Goal: Communication & Community: Answer question/provide support

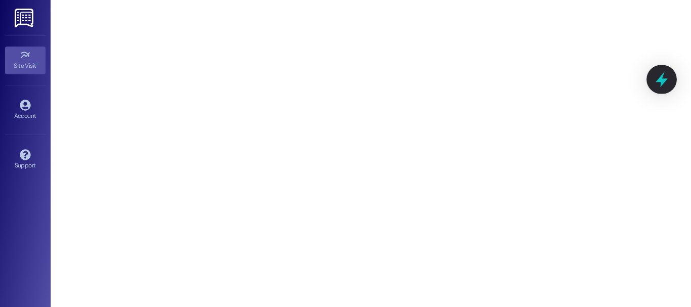
click at [665, 79] on icon at bounding box center [662, 80] width 12 height 16
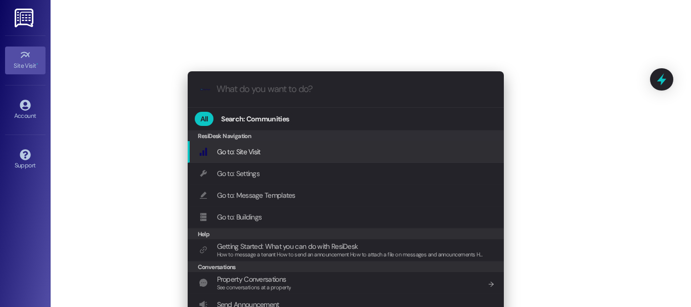
click at [597, 142] on div ".cls-1{fill:#0a055f;}.cls-2{fill:#0cc4c4;} resideskLogoBlueOrange All Search: C…" at bounding box center [345, 153] width 691 height 307
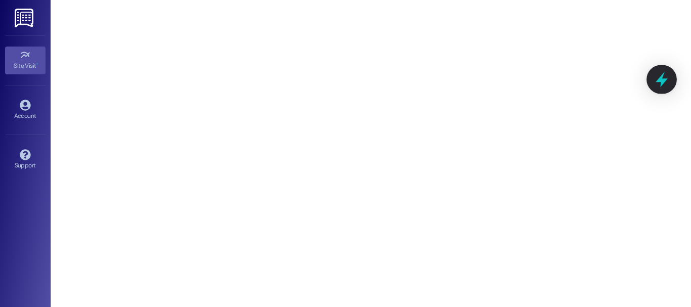
click at [654, 81] on icon at bounding box center [661, 79] width 17 height 17
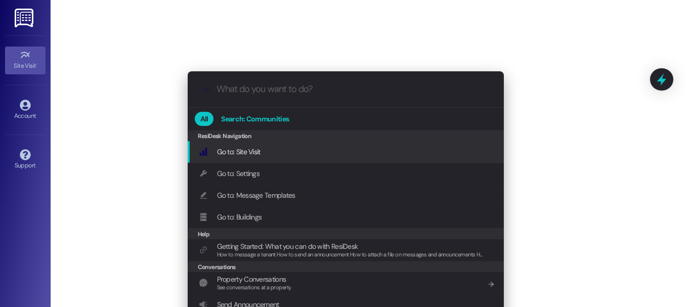
click at [291, 115] on button "Search: Communities" at bounding box center [255, 119] width 79 height 14
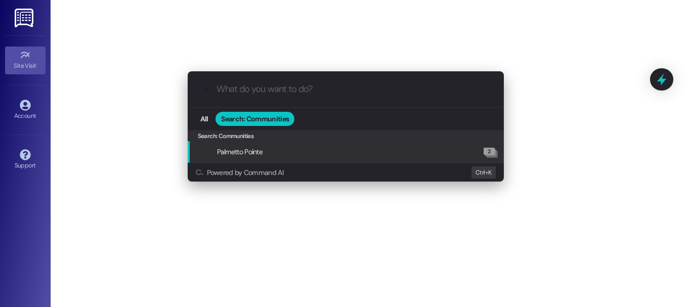
click at [291, 115] on button "Search: Communities" at bounding box center [255, 119] width 79 height 14
click at [347, 111] on div "All Search: Communities" at bounding box center [346, 119] width 316 height 22
click at [552, 72] on div ".cls-1{fill:#0a055f;}.cls-2{fill:#0cc4c4;} resideskLogoBlueOrange All Search: C…" at bounding box center [345, 153] width 691 height 307
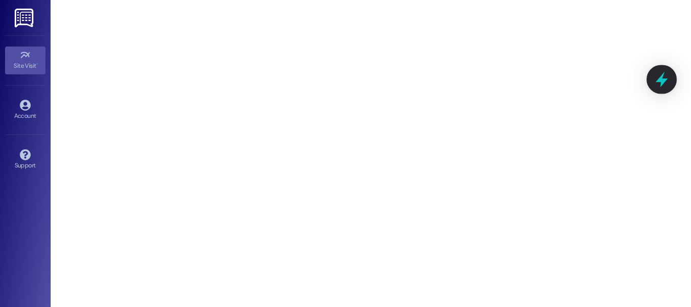
click at [656, 75] on icon at bounding box center [661, 79] width 17 height 17
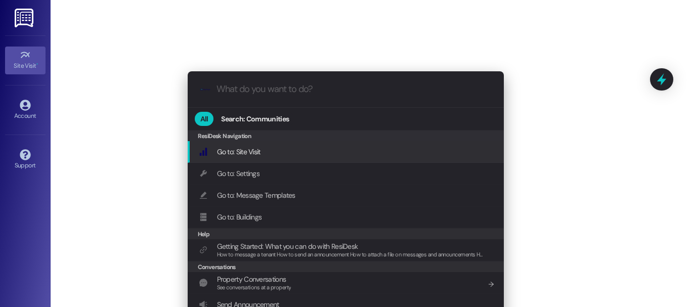
click at [530, 145] on div ".cls-1{fill:#0a055f;}.cls-2{fill:#0cc4c4;} resideskLogoBlueOrange All Search: C…" at bounding box center [345, 153] width 691 height 307
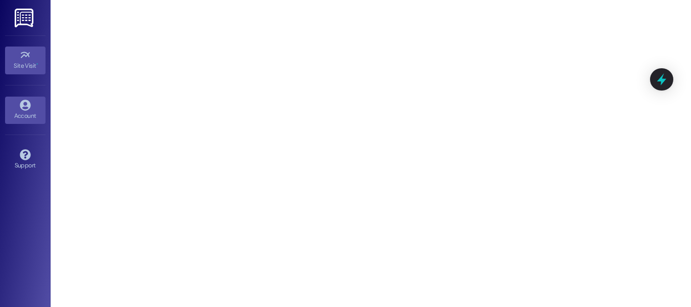
click at [0, 111] on div "Account" at bounding box center [25, 116] width 51 height 10
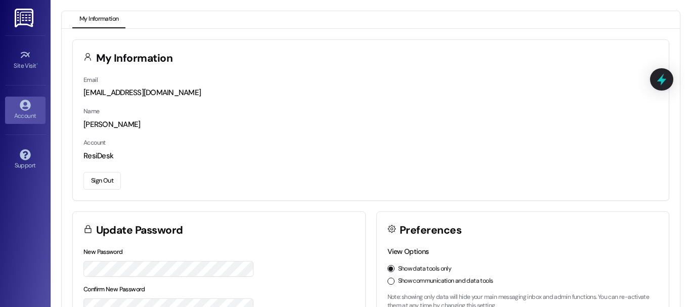
scroll to position [101, 0]
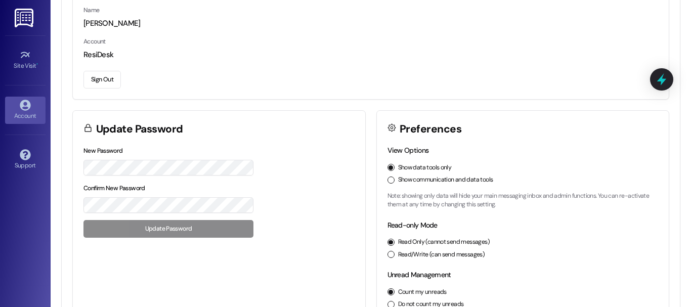
click at [663, 77] on icon at bounding box center [661, 79] width 13 height 13
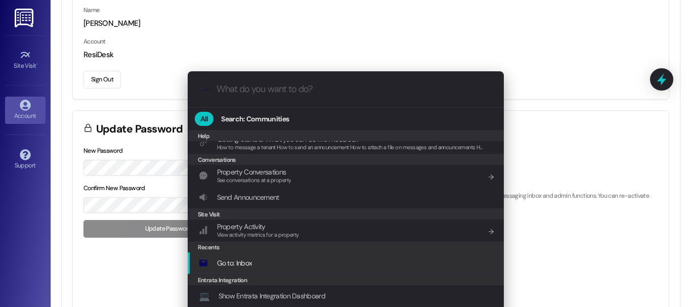
scroll to position [0, 0]
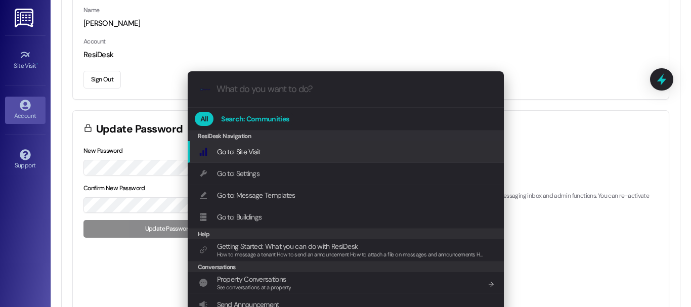
click at [253, 112] on button "Search: Communities" at bounding box center [255, 119] width 79 height 14
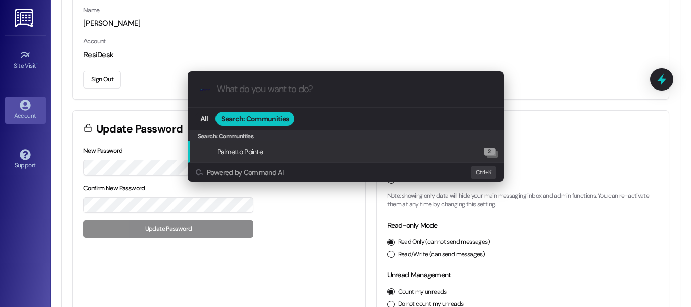
click at [259, 113] on button "Search: Communities" at bounding box center [255, 119] width 79 height 14
click at [202, 119] on span "All" at bounding box center [204, 118] width 8 height 7
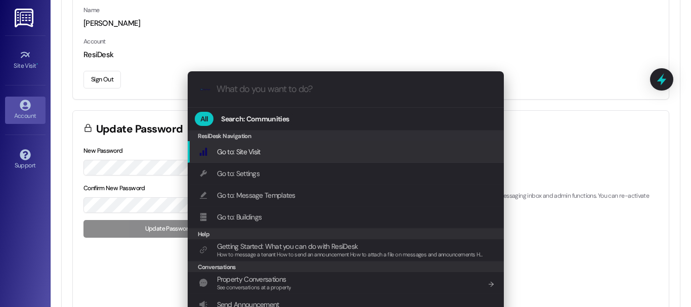
click at [293, 155] on div "Go to: Site Visit Add shortcut" at bounding box center [347, 151] width 296 height 11
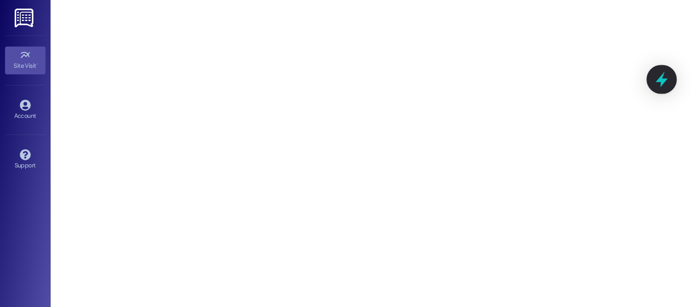
click at [659, 78] on icon at bounding box center [661, 79] width 17 height 17
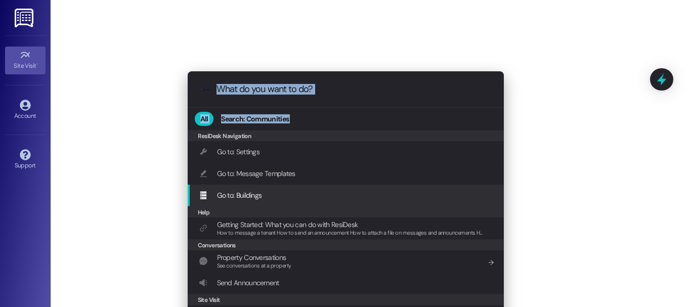
drag, startPoint x: 602, startPoint y: 102, endPoint x: 412, endPoint y: 215, distance: 221.2
click at [412, 215] on div ".cls-1{fill:#0a055f;}.cls-2{fill:#0cc4c4;} resideskLogoBlueOrange All Search: C…" at bounding box center [345, 153] width 691 height 307
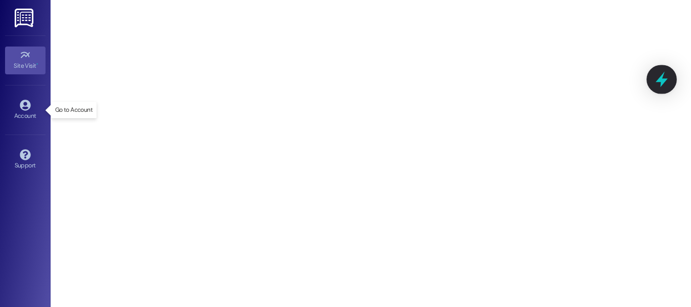
click at [657, 67] on div at bounding box center [662, 79] width 30 height 29
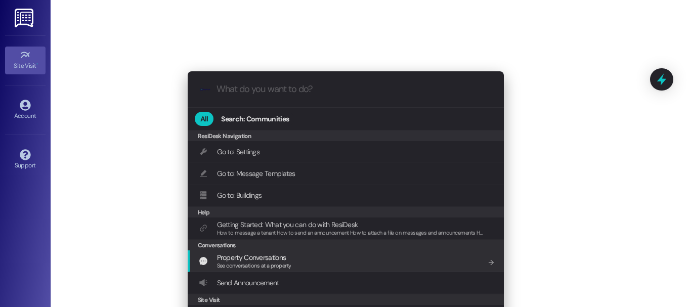
click at [286, 259] on span "Property Conversations" at bounding box center [254, 257] width 74 height 11
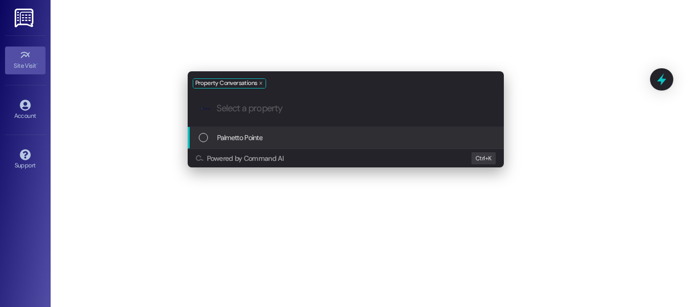
click at [286, 259] on div "Property Conversations .cls-1{fill:#0a055f;}.cls-2{fill:#0cc4c4;} resideskLogoB…" at bounding box center [345, 153] width 691 height 307
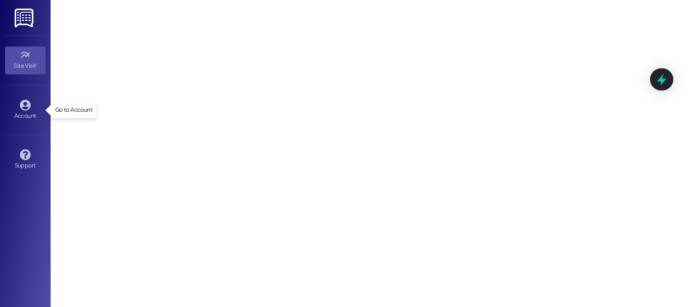
click at [652, 90] on div at bounding box center [661, 79] width 23 height 22
click at [655, 87] on icon at bounding box center [661, 79] width 17 height 17
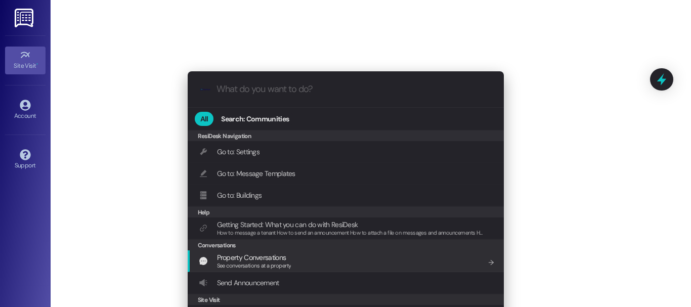
click at [254, 260] on span "Property Conversations" at bounding box center [251, 257] width 69 height 9
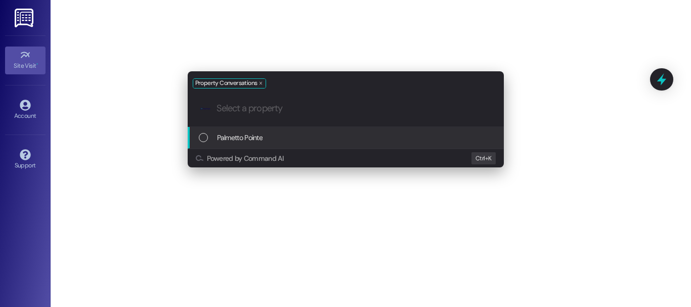
click at [250, 139] on span "Palmetto Pointe" at bounding box center [240, 137] width 46 height 11
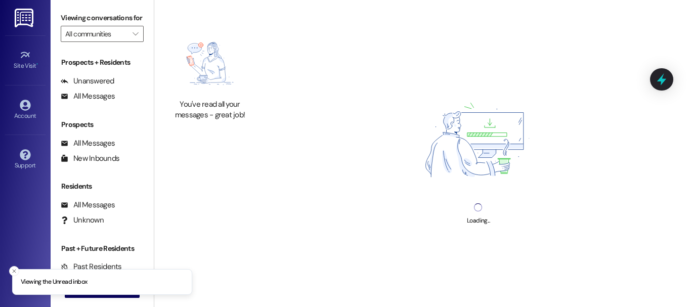
type input "Palmetto Pointe"
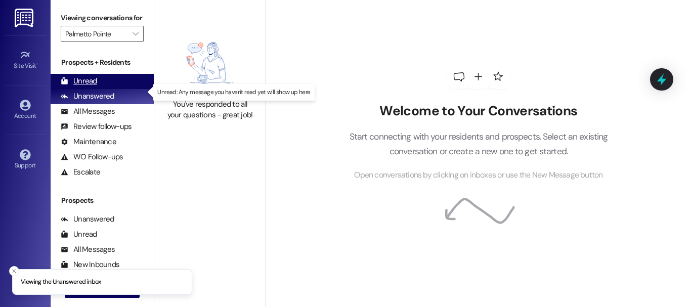
click at [102, 89] on div "Unread (0)" at bounding box center [102, 81] width 103 height 15
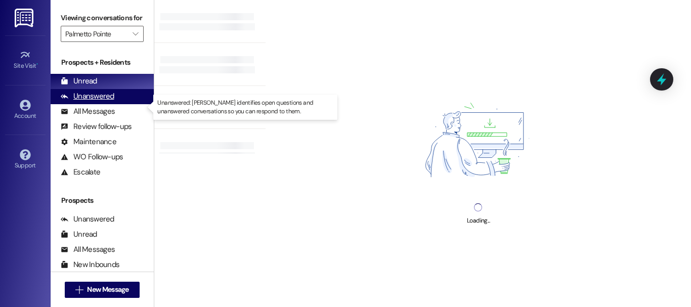
click at [98, 102] on div "Unanswered" at bounding box center [88, 96] width 54 height 11
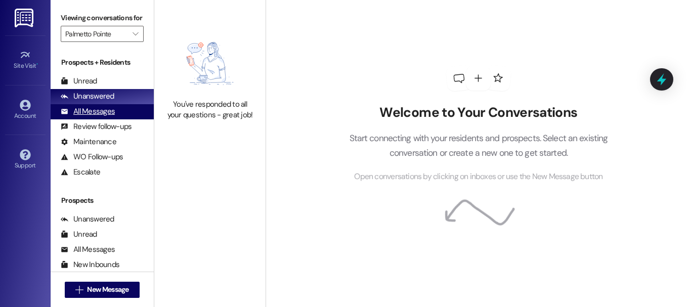
click at [100, 119] on div "All Messages (undefined)" at bounding box center [102, 111] width 103 height 15
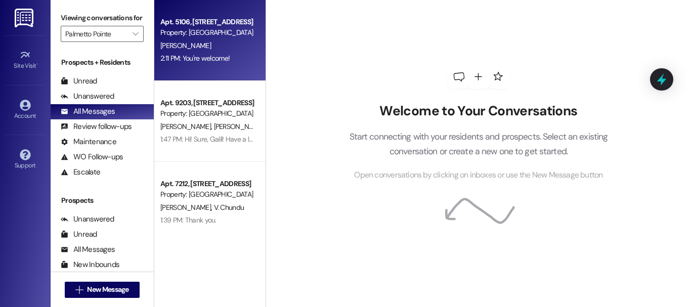
click at [243, 20] on div "Apt. 5106, [STREET_ADDRESS]" at bounding box center [207, 22] width 94 height 11
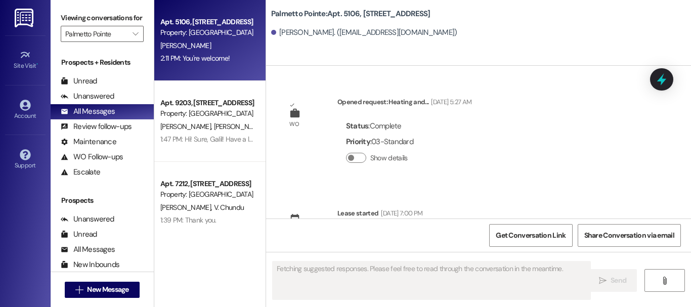
scroll to position [1136, 0]
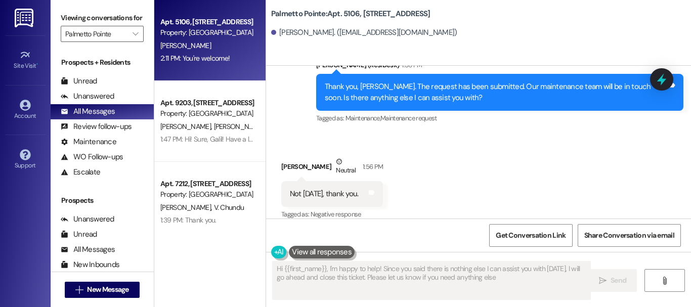
type textarea "Hi {{first_name}}, I'm happy to help! Since you said there is nothing else I ca…"
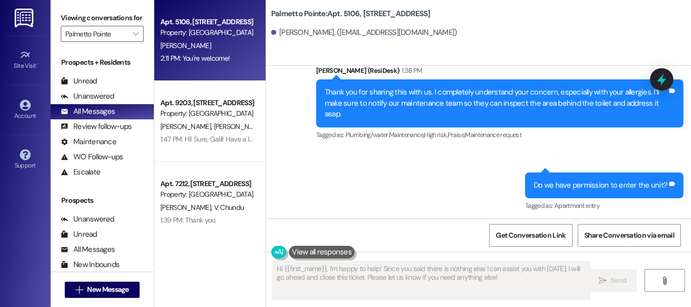
scroll to position [529, 0]
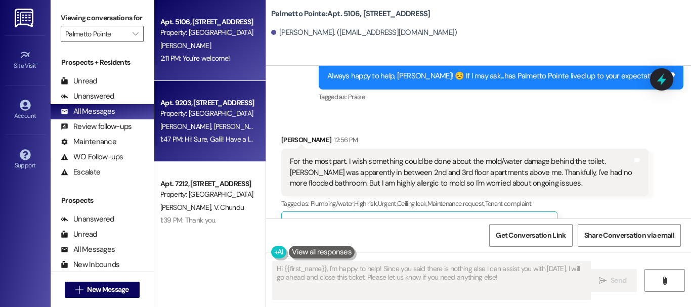
click at [213, 124] on span "[PERSON_NAME] Kani" at bounding box center [245, 126] width 64 height 9
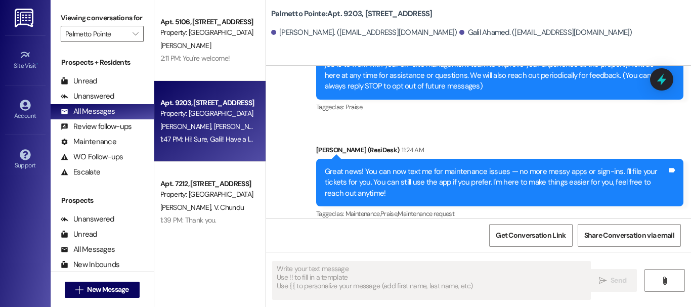
scroll to position [190, 0]
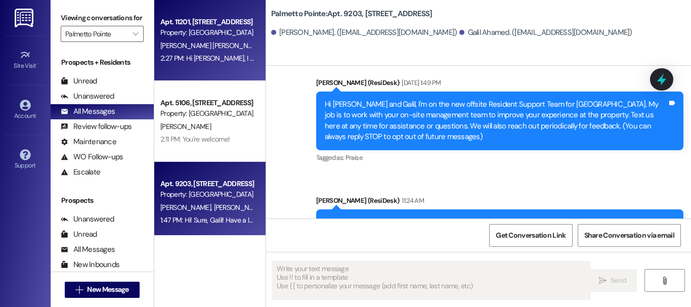
click at [207, 54] on div "2:27 PM: Hi Valeria, I just got a response from the onsite team that they will …" at bounding box center [378, 58] width 437 height 9
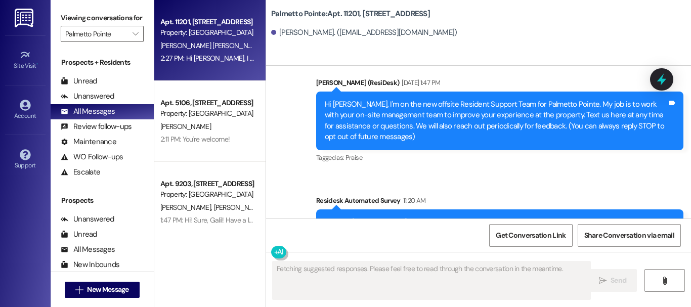
scroll to position [847, 0]
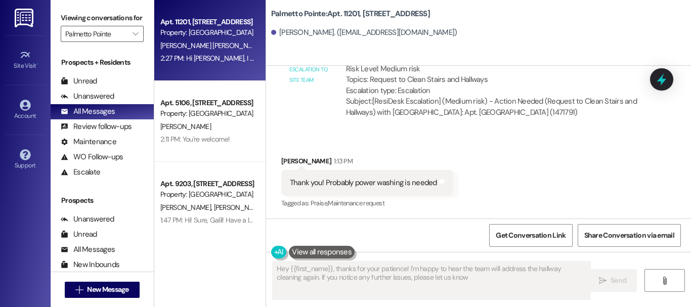
type textarea "Hey {{first_name}}, thanks for your patience! I'm happy to hear the team will a…"
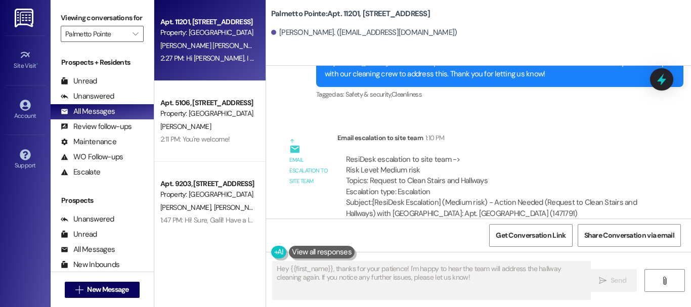
scroll to position [645, 0]
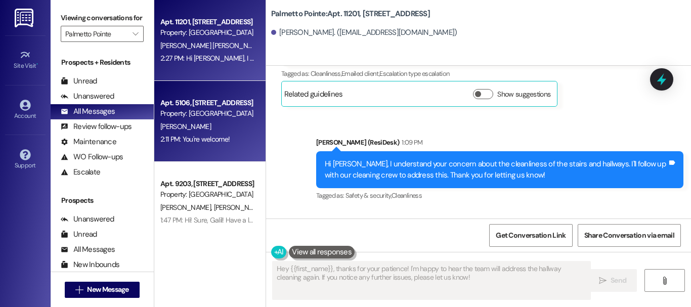
click at [179, 129] on span "[PERSON_NAME]" at bounding box center [185, 126] width 51 height 9
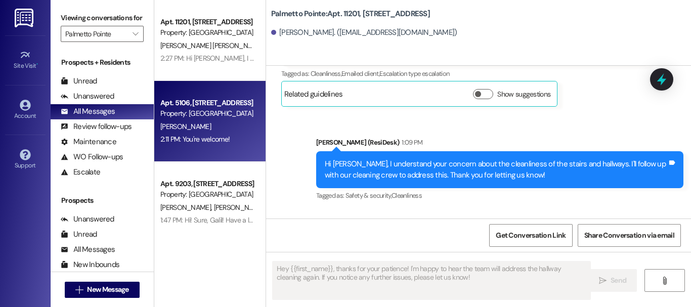
type textarea "Fetching suggested responses. Please feel free to read through the conversation…"
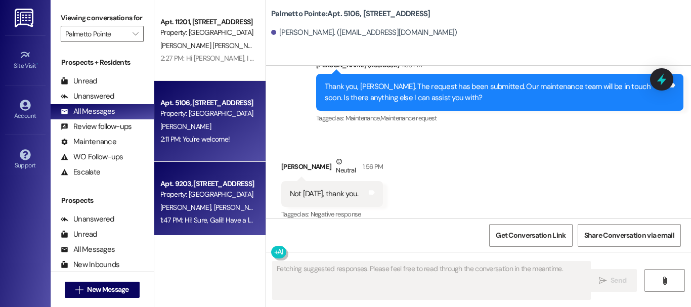
click at [169, 176] on div "Apt. 9203, 4835 USAA Blvd Property: Palmetto Pointe G. Ahamed J. Kani 1:47 PM: …" at bounding box center [209, 202] width 111 height 81
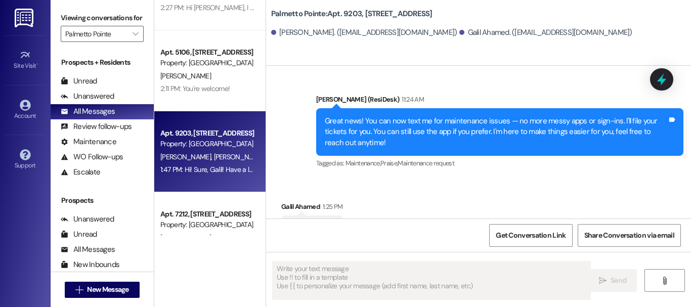
scroll to position [101, 0]
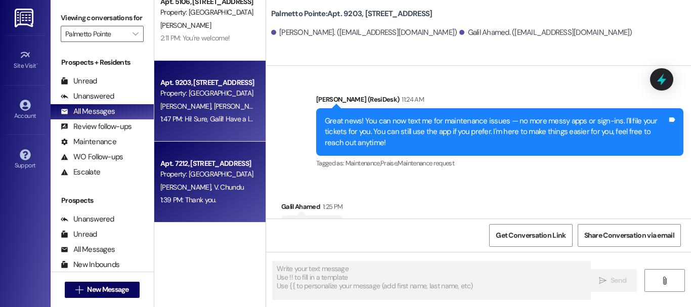
click at [214, 150] on div "Apt. 7212, 4835 USAA Blvd Property: Palmetto Pointe R. Vunnam V. Chundu 1:39 PM…" at bounding box center [209, 182] width 111 height 81
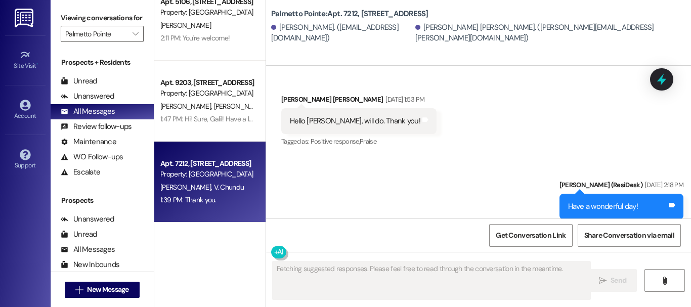
scroll to position [0, 0]
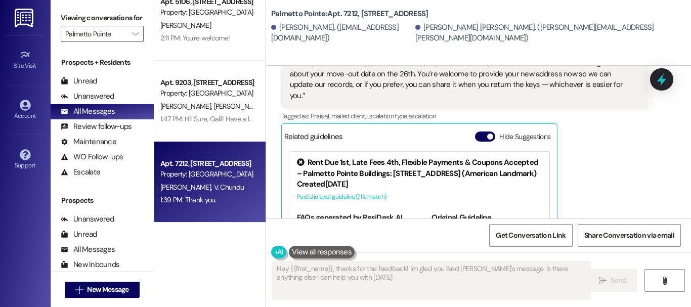
type textarea "Hey {{first_name}}, thanks for the feedback! I'm glad you liked Sarah's message…"
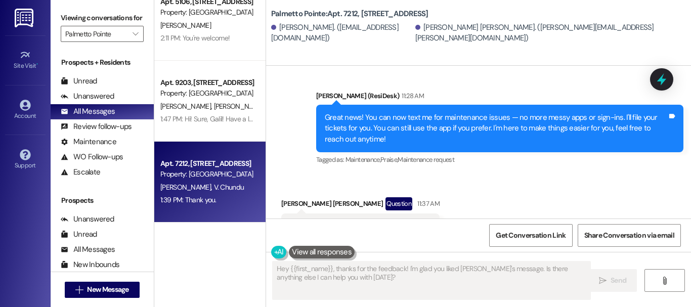
scroll to position [663, 0]
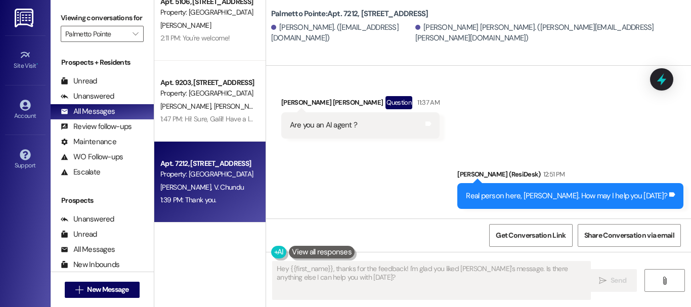
drag, startPoint x: 456, startPoint y: 150, endPoint x: 388, endPoint y: 156, distance: 68.0
click at [388, 156] on div "Sent via SMS Sarah (ResiDesk) 12:51 PM Real person here, Rajendra. How may I he…" at bounding box center [478, 181] width 425 height 70
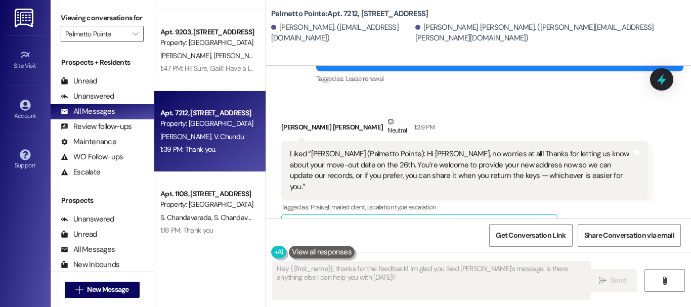
scroll to position [202, 0]
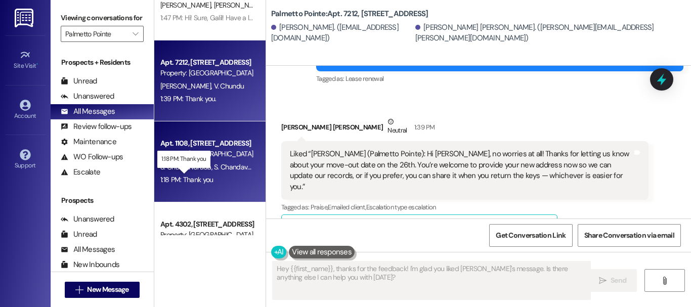
click at [178, 179] on div "1:18 PM: Thank you 1:18 PM: Thank you" at bounding box center [186, 179] width 53 height 9
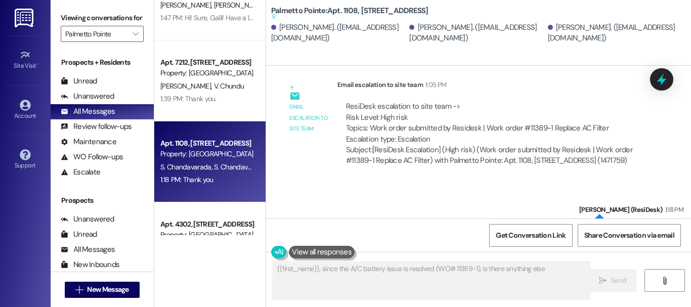
scroll to position [766, 0]
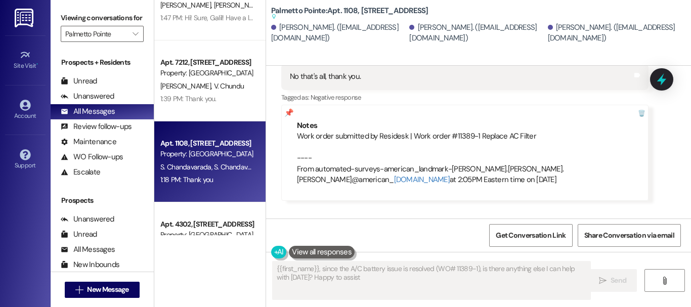
type textarea "{{first_name}}, since the A/C battery issue is resolved (WO# 11389-1), is there…"
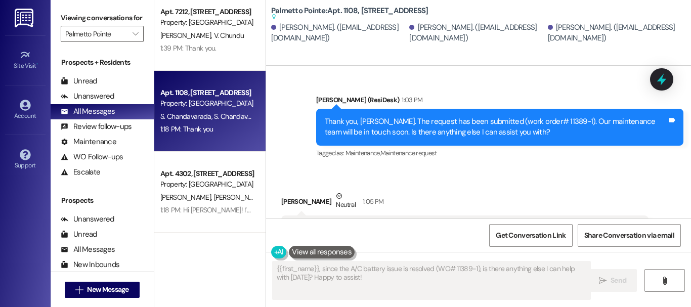
scroll to position [304, 0]
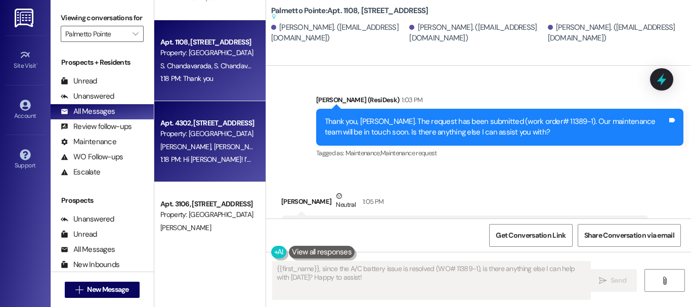
click at [213, 147] on span "[PERSON_NAME]" at bounding box center [238, 146] width 51 height 9
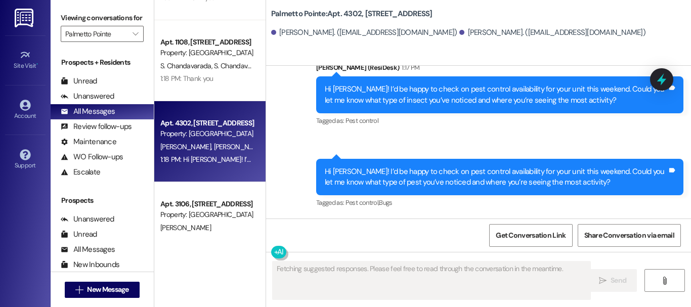
scroll to position [603, 0]
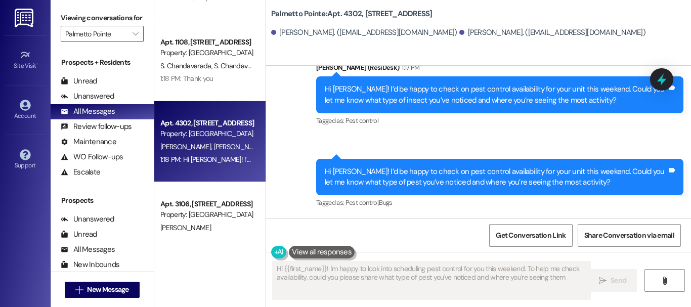
type textarea "Hi {{first_name}}! I'm happy to look into scheduling pest control for you this …"
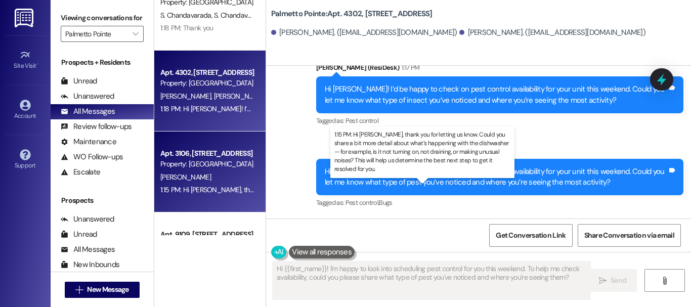
click at [190, 187] on div "1:15 PM: Hi Sarah, thank you for letting us know. Could you share a bit more de…" at bounding box center [572, 189] width 824 height 9
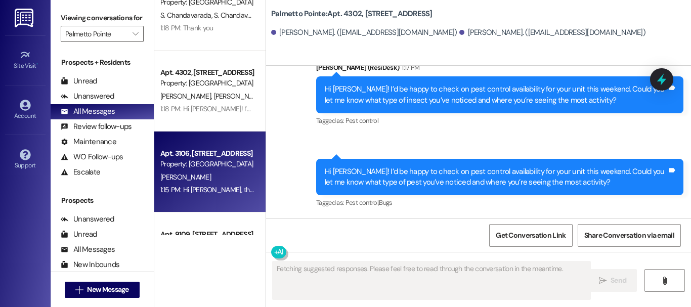
scroll to position [0, 0]
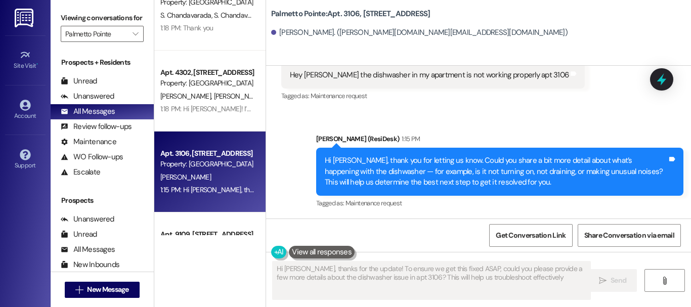
type textarea "Hi Sarah, thanks for the update! To ensure we get this fixed ASAP, could you pl…"
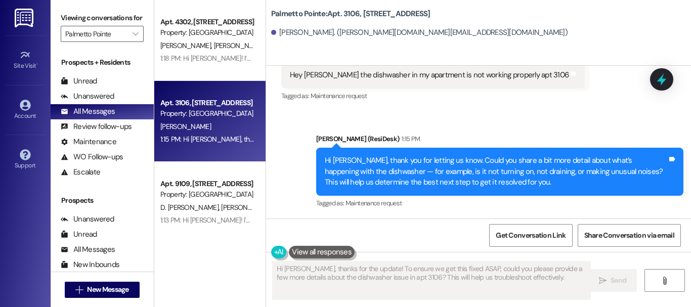
scroll to position [455, 0]
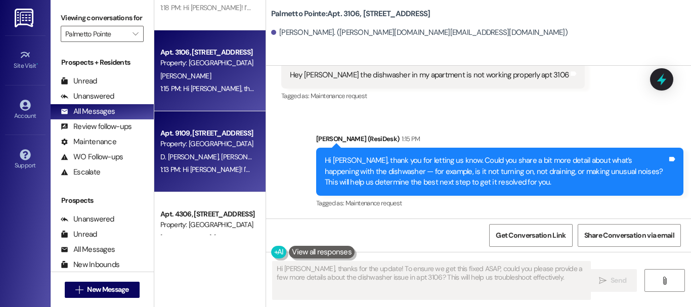
click at [211, 167] on div "1:13 PM: Hi Arun! I'm happy to look into the status of Request 11375-1 for your…" at bounding box center [384, 169] width 449 height 9
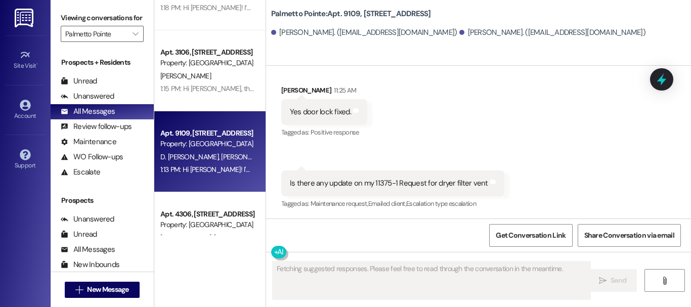
scroll to position [241, 0]
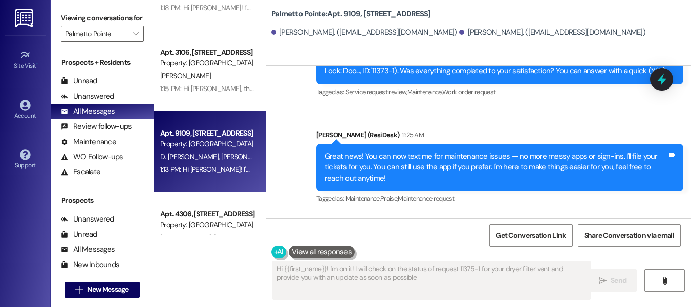
type textarea "Hi {{first_name}}! I'm on it! I will check on the status of request 11375-1 for…"
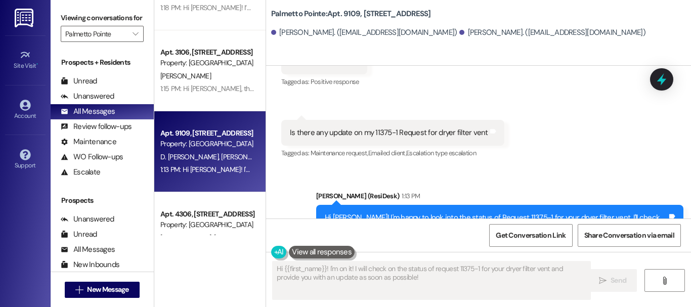
scroll to position [506, 0]
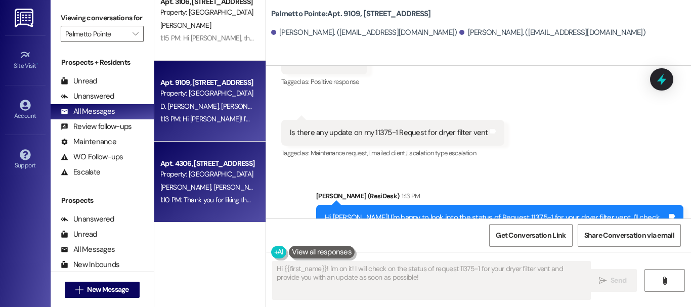
click at [218, 182] on div "E. Feng D. Giraldo" at bounding box center [207, 187] width 96 height 13
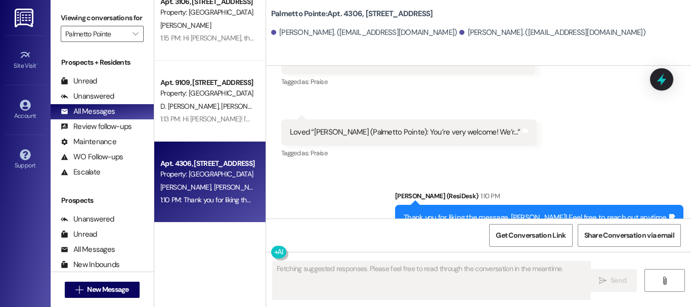
scroll to position [0, 0]
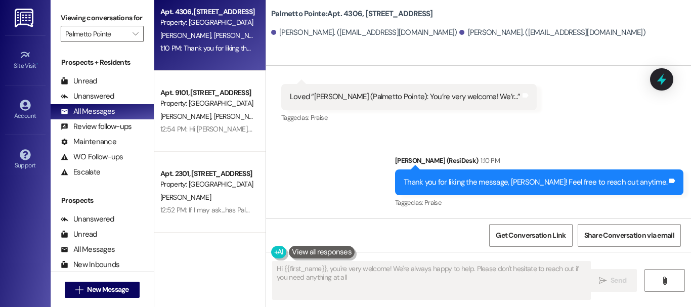
type textarea "Hi {{first_name}}, you're very welcome! We're always happy to help. Please don'…"
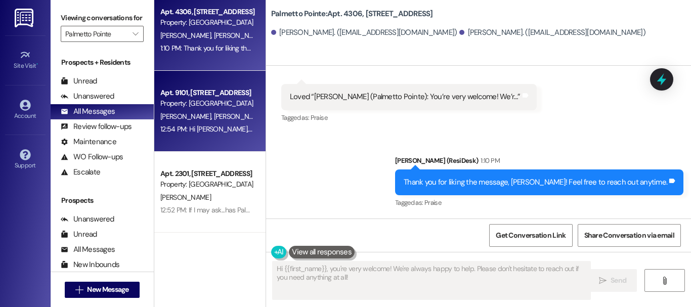
click at [213, 113] on span "A. Guzman" at bounding box center [238, 116] width 51 height 9
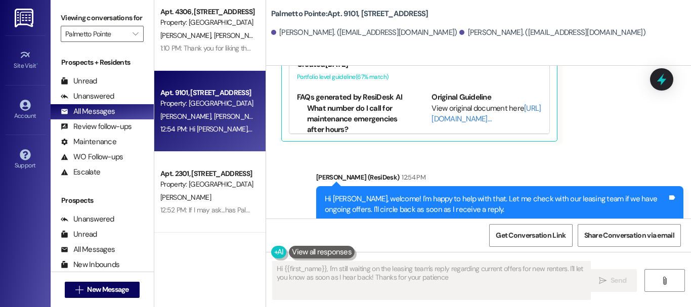
type textarea "Hi {{first_name}}, I'm still waiting on the leasing team's reply regarding curr…"
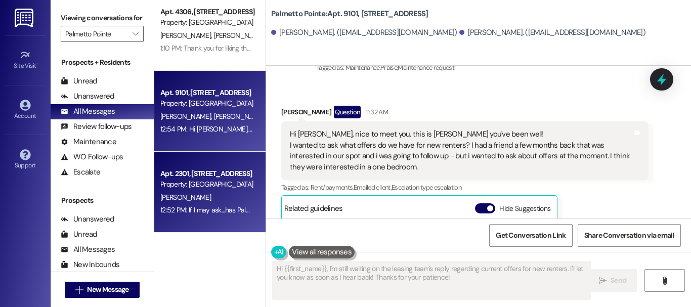
click at [193, 168] on div "Apt. 2301, 4835 USAA Blvd" at bounding box center [207, 173] width 94 height 11
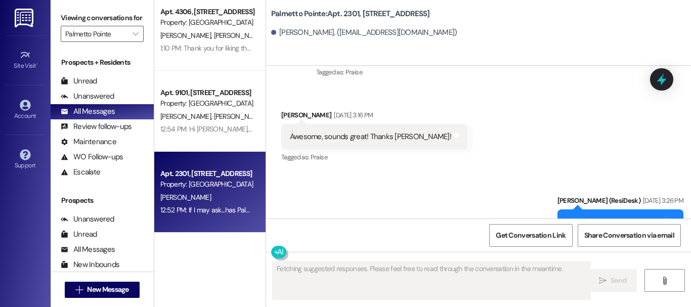
scroll to position [689, 0]
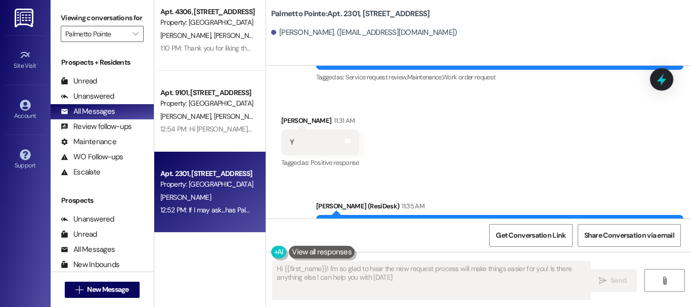
type textarea "Hi {{first_name}}! I'm so glad to hear the new request process will make things…"
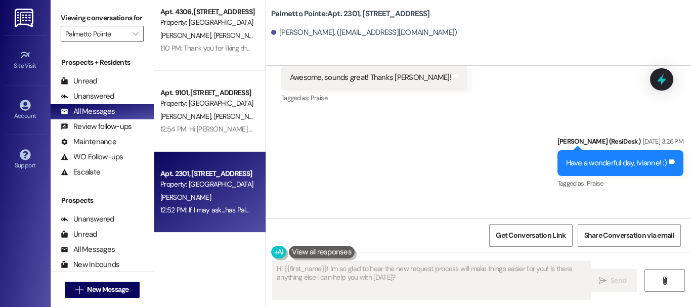
drag, startPoint x: 446, startPoint y: 121, endPoint x: 414, endPoint y: 128, distance: 32.0
click at [414, 128] on div "Sent via SMS Sarah (ResiDesk) Sep 11, 2025 at 3:26 PM Have a wonderful day, Ivi…" at bounding box center [478, 204] width 425 height 182
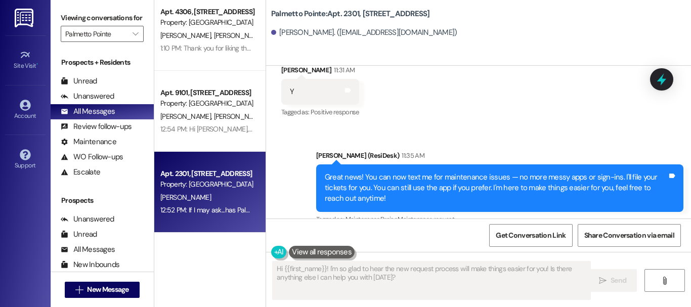
scroll to position [759, 0]
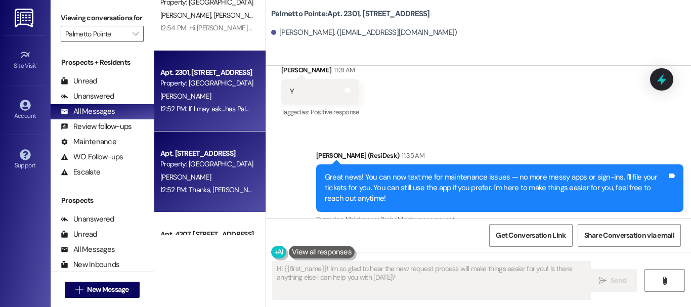
click at [230, 140] on div "Apt. 6105, 4835 USAA Blvd Property: Palmetto Pointe R. Pasupuleti 12:52 PM: Tha…" at bounding box center [209, 172] width 111 height 81
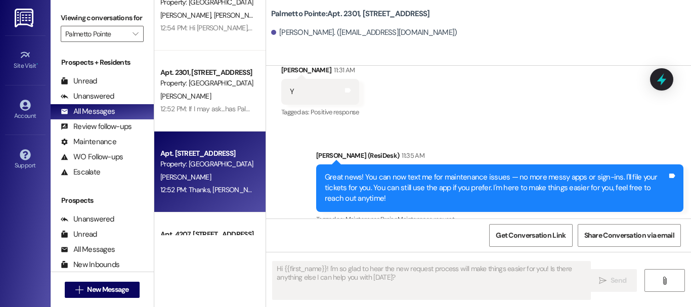
type textarea "Fetching suggested responses. Please feel free to read through the conversation…"
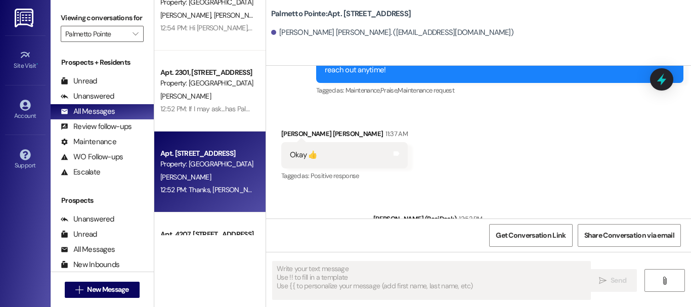
scroll to position [311, 0]
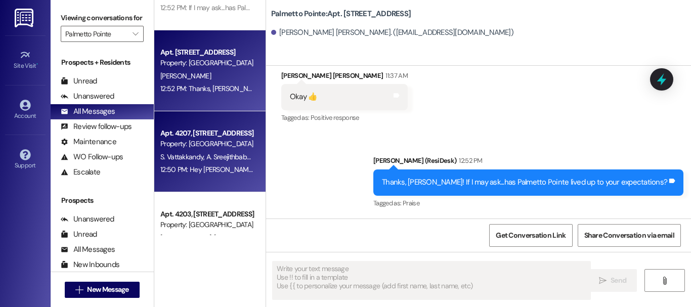
click at [221, 140] on div "Property: [GEOGRAPHIC_DATA]" at bounding box center [207, 144] width 94 height 11
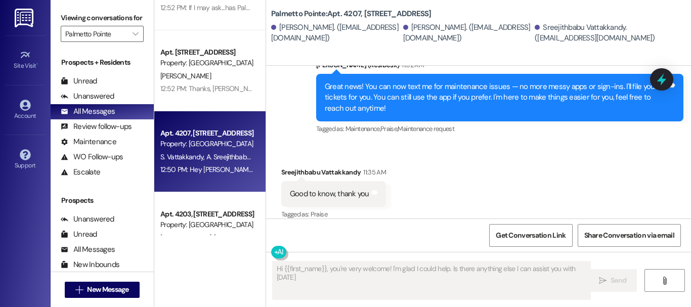
type textarea "Hi {{first_name}}, you're very welcome! I'm glad I could help. Is there anythin…"
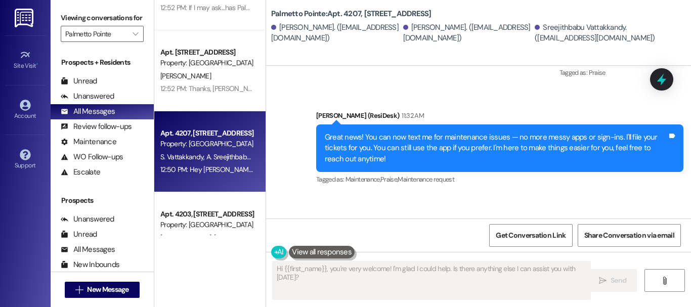
scroll to position [654, 0]
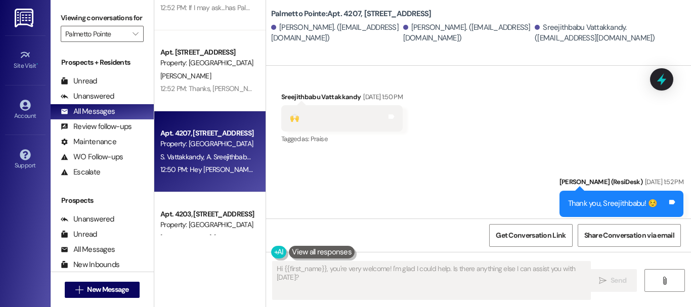
click at [294, 113] on div "🙌" at bounding box center [294, 118] width 9 height 11
click at [391, 139] on div "Received via SMS Sreejithbabu Vattakkandy Sep 15, 2025 at 1:50 PM 🙌 Tags and no…" at bounding box center [342, 119] width 137 height 70
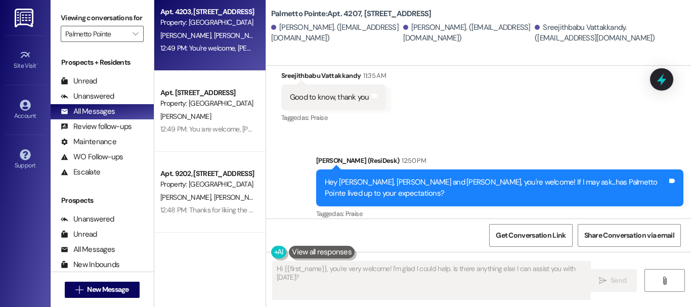
scroll to position [1012, 0]
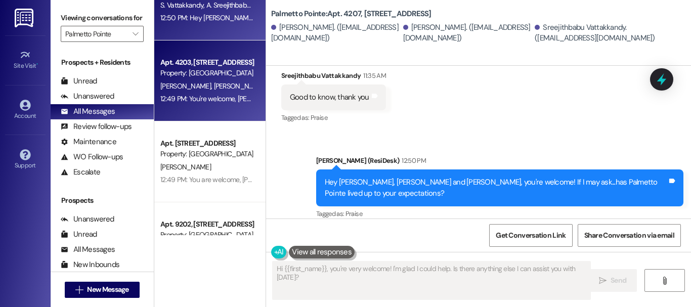
click at [189, 95] on div "12:49 PM: You're welcome, Ashitkumar! 12:49 PM: You're welcome, Ashitkumar!" at bounding box center [225, 98] width 130 height 9
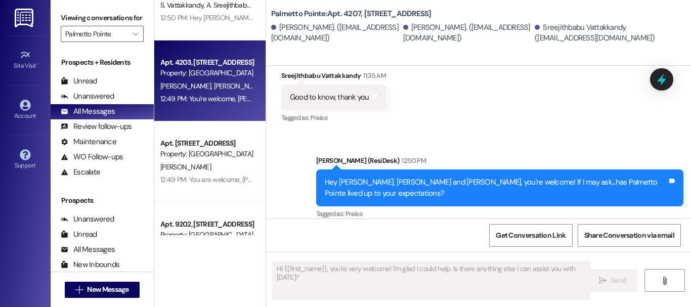
type textarea "Fetching suggested responses. Please feel free to read through the conversation…"
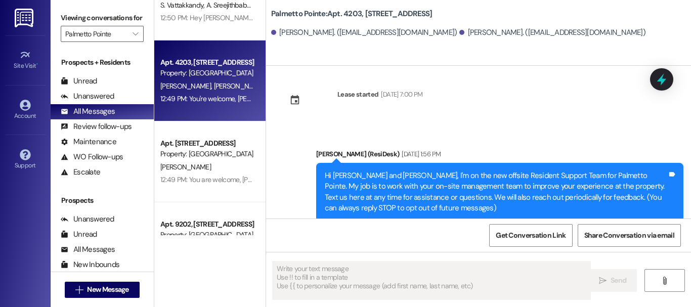
scroll to position [68, 0]
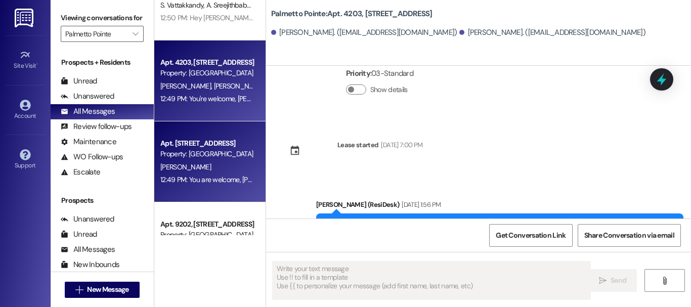
click at [211, 172] on div "[PERSON_NAME]" at bounding box center [207, 167] width 96 height 13
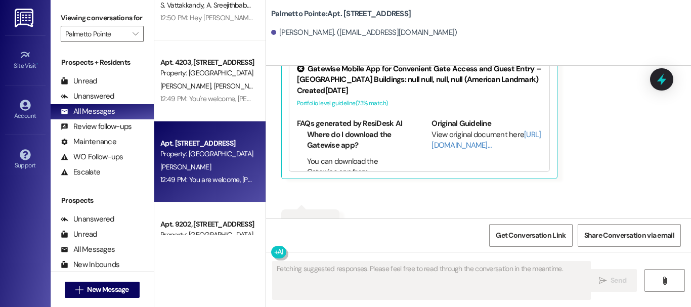
scroll to position [664, 0]
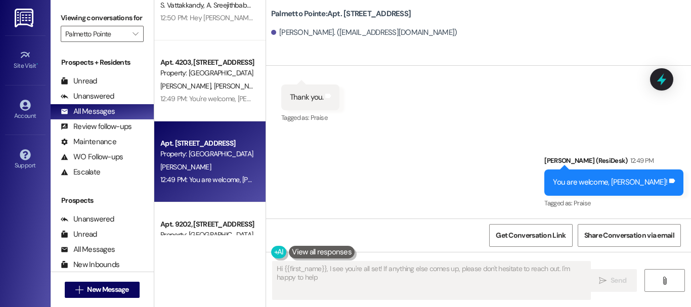
type textarea "Hi {{first_name}}, I see you're all set! If anything else comes up, please don'…"
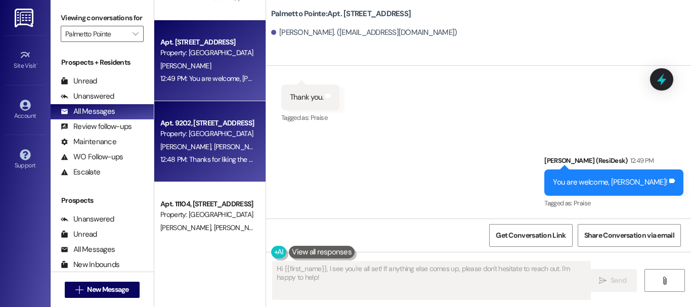
click at [186, 134] on div "Property: [GEOGRAPHIC_DATA]" at bounding box center [207, 134] width 94 height 11
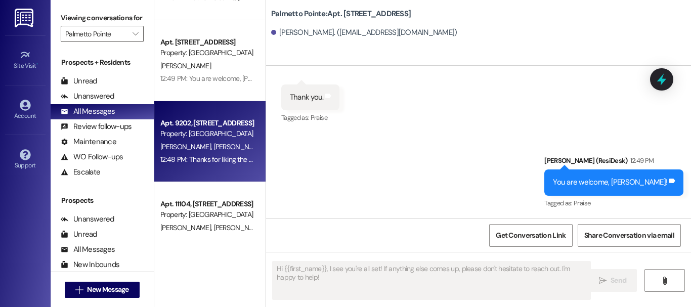
type textarea "Fetching suggested responses. Please feel free to read through the conversation…"
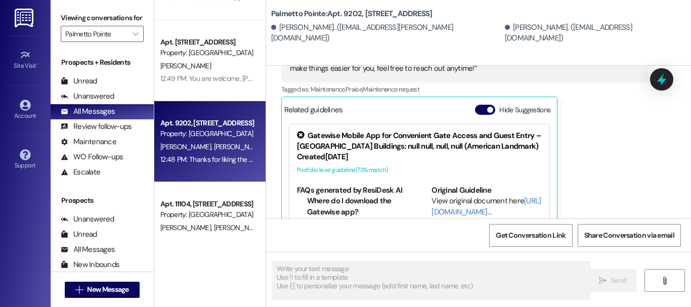
scroll to position [1164, 0]
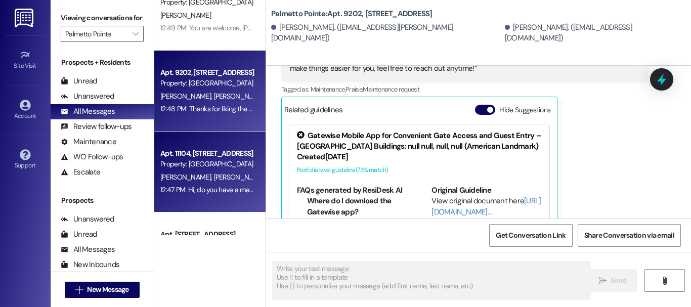
click at [211, 161] on div "Property: [GEOGRAPHIC_DATA]" at bounding box center [207, 164] width 94 height 11
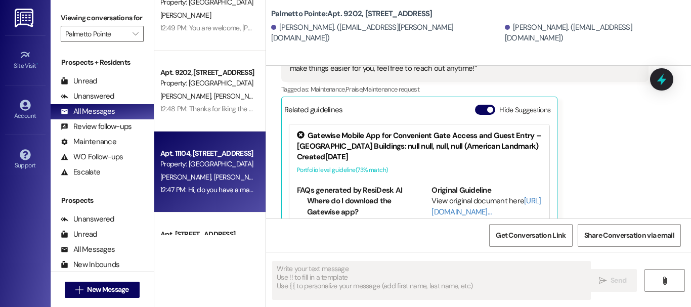
type textarea "Fetching suggested responses. Please feel free to read through the conversation…"
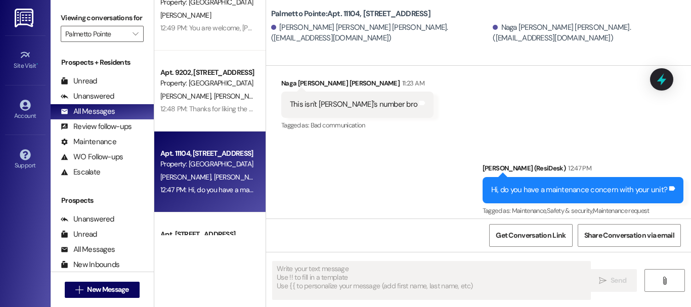
scroll to position [1214, 0]
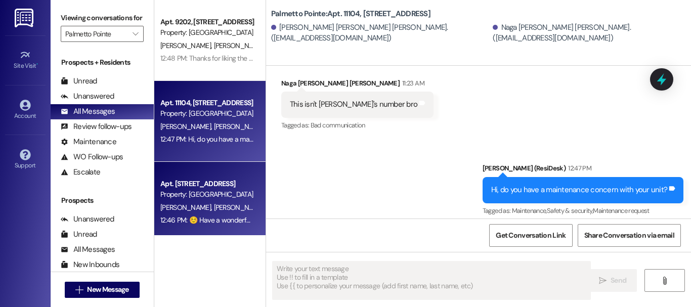
click at [203, 185] on div "Apt. [STREET_ADDRESS]" at bounding box center [207, 184] width 94 height 11
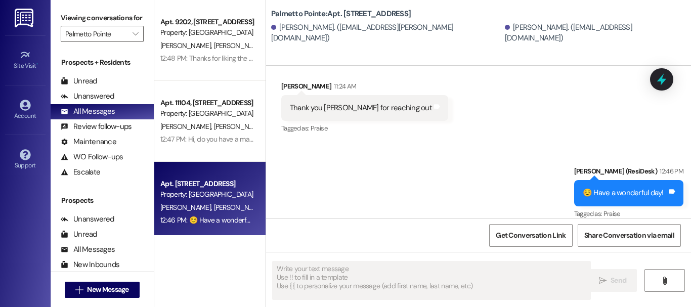
scroll to position [1366, 0]
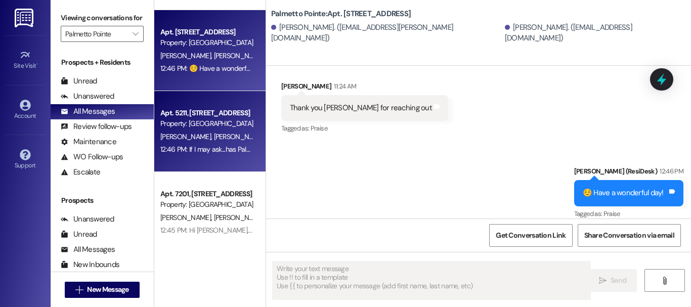
click at [204, 165] on div "Apt. 5211, 4835 USAA Blvd Property: Palmetto Pointe S. Agrawal S. Patnaik 12:46…" at bounding box center [209, 131] width 111 height 81
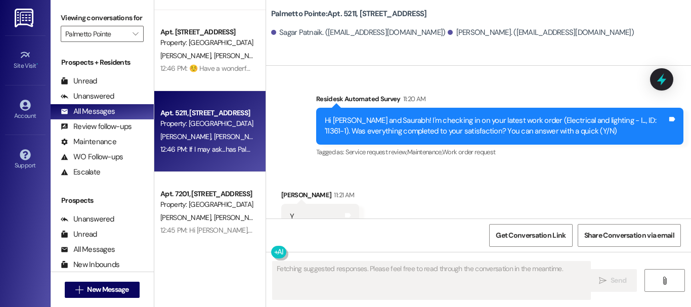
scroll to position [130, 0]
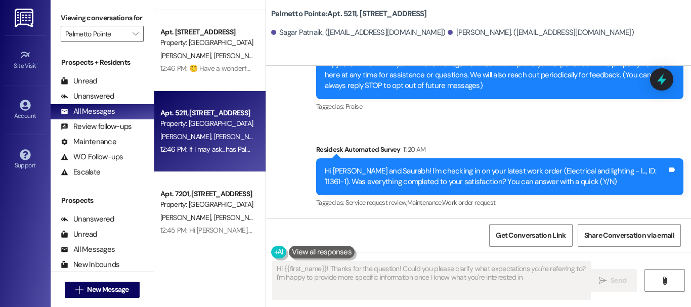
type textarea "Hi {{first_name}}! Thanks for the question! Could you please clarify what expec…"
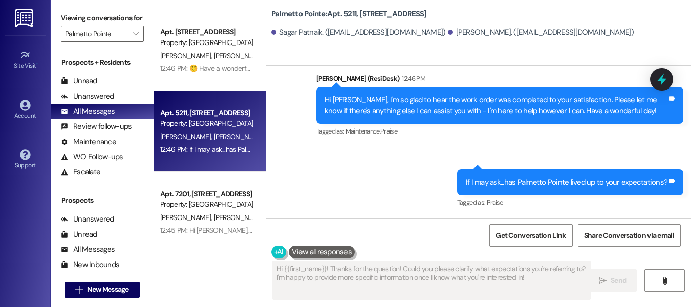
scroll to position [1518, 0]
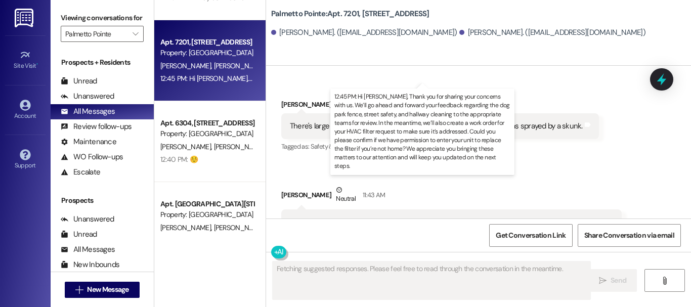
scroll to position [0, 0]
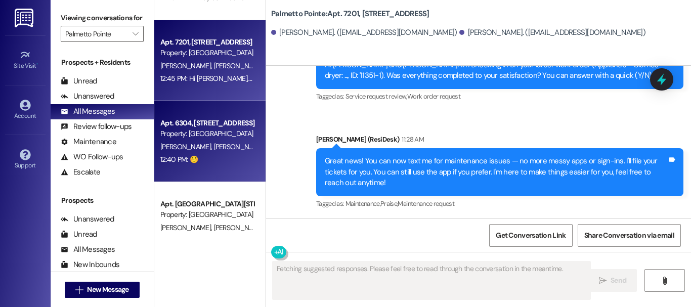
click at [192, 143] on span "G. Martinez" at bounding box center [187, 146] width 54 height 9
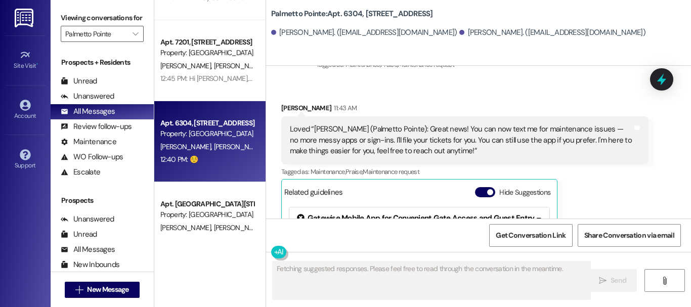
scroll to position [228, 0]
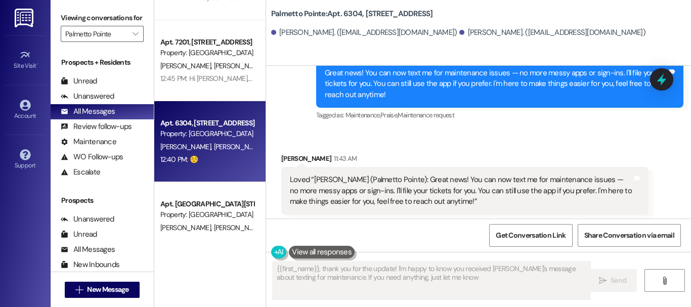
type textarea "{{first_name}}, thank you for the update! I'm happy to know you received Sarah'…"
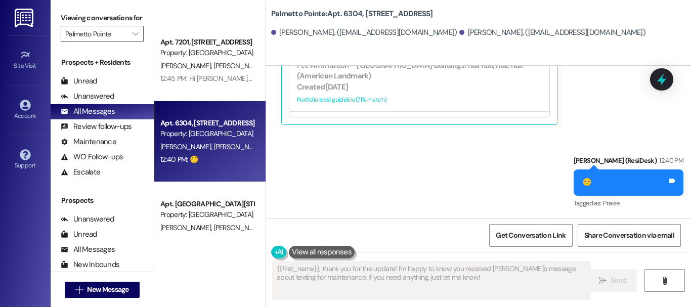
scroll to position [1619, 0]
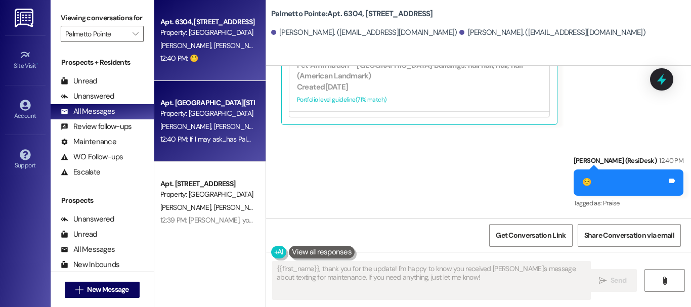
click at [199, 107] on div "Apt. 1101, 4835 USAA Blvd" at bounding box center [207, 103] width 94 height 11
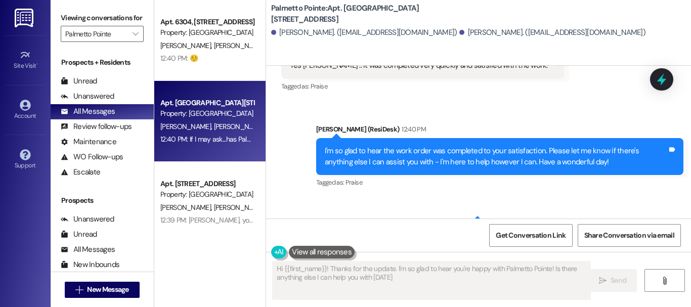
scroll to position [2, 0]
type textarea "Hi {{first_name}}! Thanks for the update. I'm so glad to hear you're happy with…"
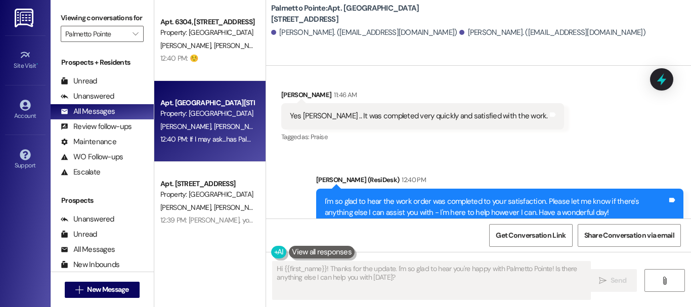
scroll to position [708, 0]
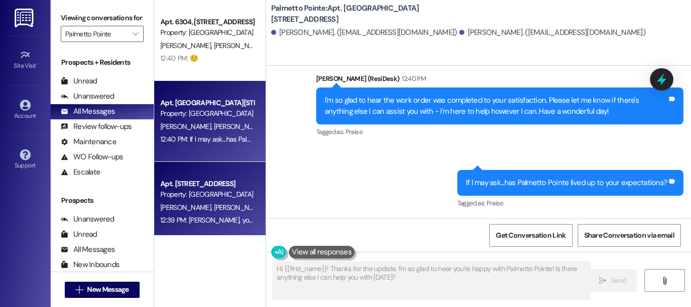
click at [206, 179] on div "Apt. 7209, 4835 USAA Blvd" at bounding box center [207, 184] width 94 height 11
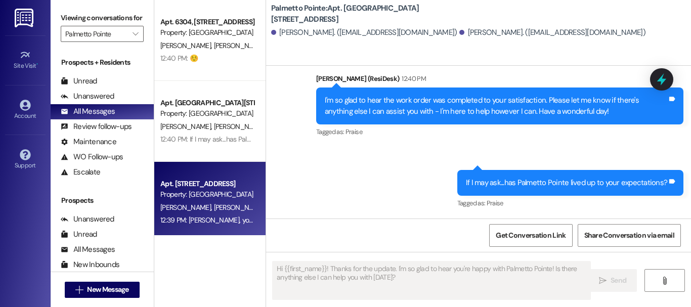
type textarea "Fetching suggested responses. Please feel free to read through the conversation…"
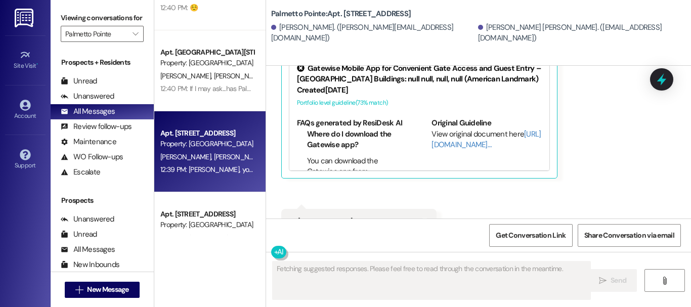
scroll to position [1771, 0]
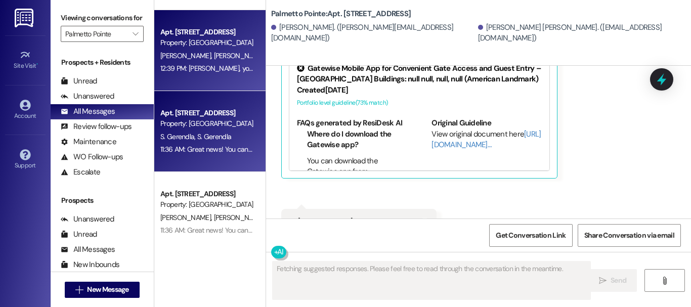
click at [203, 143] on div "11:36 AM: Great news! You can now text me for maintenance issues — no more mess…" at bounding box center [207, 149] width 96 height 13
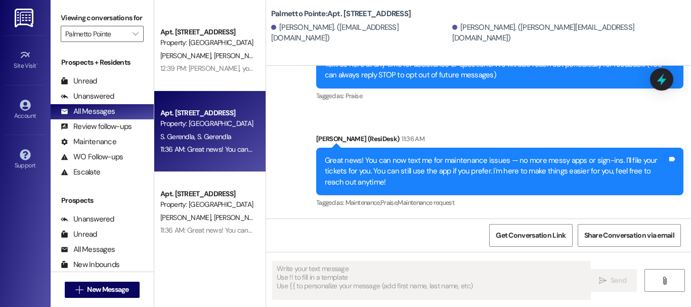
scroll to position [1872, 0]
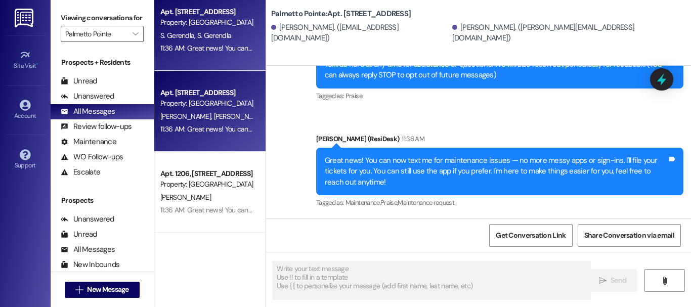
click at [213, 116] on span "A. Pitta" at bounding box center [238, 116] width 51 height 9
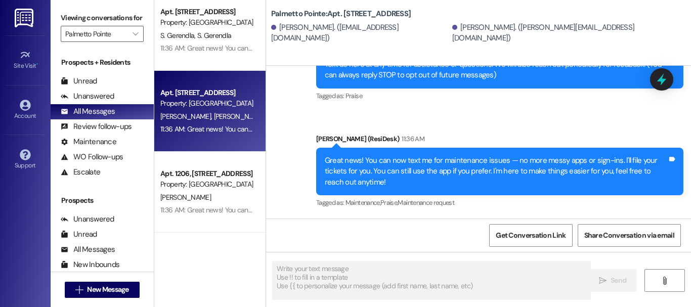
type textarea "Fetching suggested responses. Please feel free to read through the conversation…"
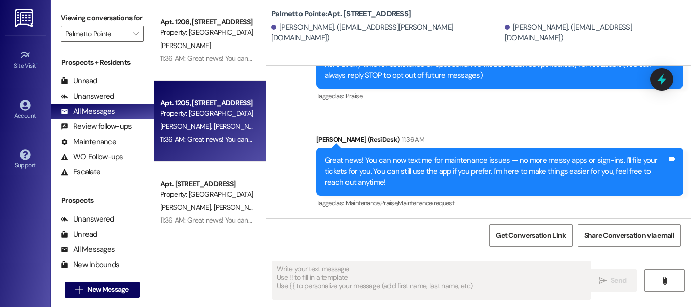
click at [225, 144] on div "11:36 AM: Great news! You can now text me for maintenance issues — no more mess…" at bounding box center [207, 139] width 96 height 13
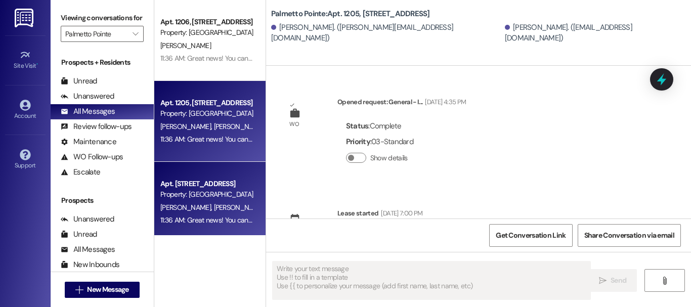
click at [219, 184] on div "Apt. 1207, 4835 USAA Blvd" at bounding box center [207, 184] width 94 height 11
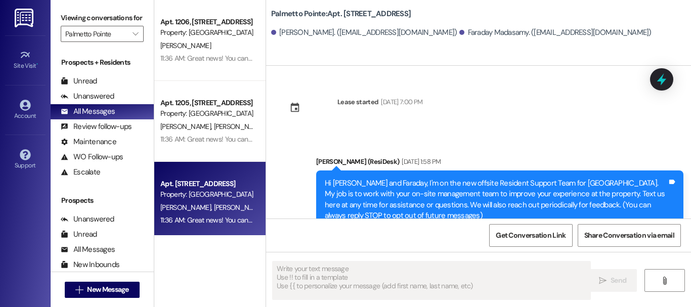
scroll to position [141, 0]
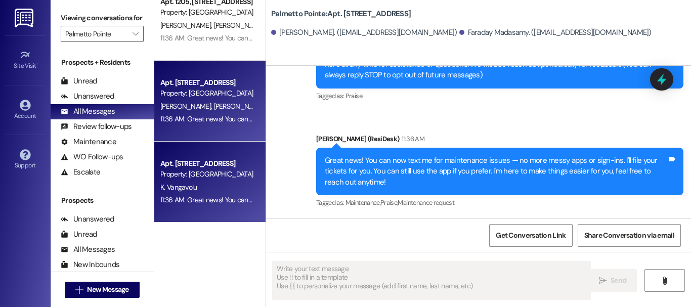
click at [201, 157] on div "Apt. 1304, 4835 USAA Blvd Property: Palmetto Pointe" at bounding box center [207, 169] width 96 height 24
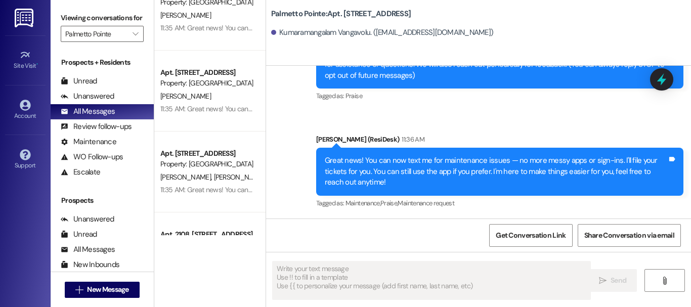
click at [183, 153] on div "Apt. 2107, 4835 USAA Blvd" at bounding box center [207, 153] width 94 height 11
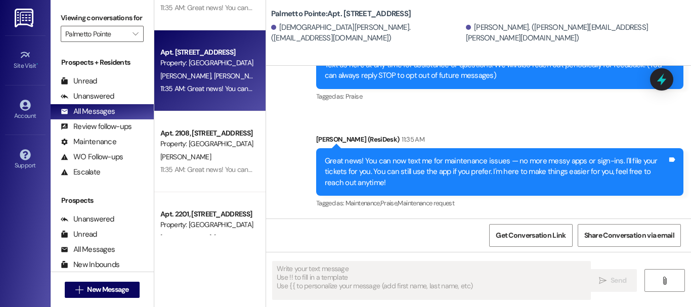
drag, startPoint x: 184, startPoint y: 148, endPoint x: 508, endPoint y: 121, distance: 325.4
click at [508, 121] on div "Announcement, sent via SMS Sarah (ResiDesk) Sep 11, 2025 at 1:58 PM Hi Zulema a…" at bounding box center [478, 105] width 425 height 225
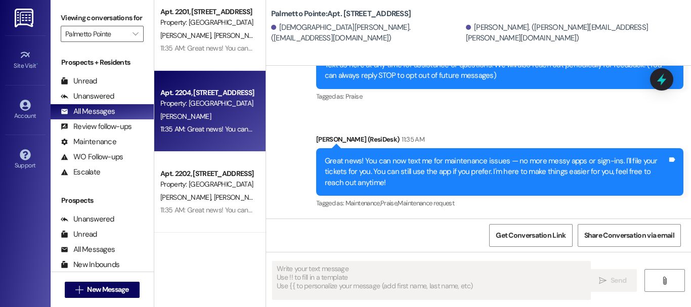
click at [173, 135] on div "Apt. 2204, 4835 USAA Blvd Property: Palmetto Pointe R. Sulaica 11:35 AM: Great …" at bounding box center [209, 111] width 111 height 81
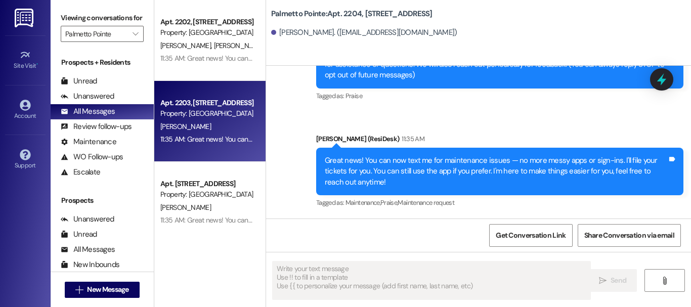
click at [171, 135] on div "11:35 AM: Great news! You can now text me for maintenance issues — no more mess…" at bounding box center [503, 139] width 687 height 9
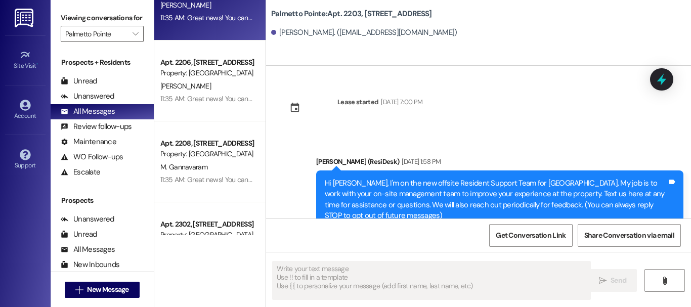
click at [179, 135] on div "Apt. 2208, [STREET_ADDRESS] Property: [GEOGRAPHIC_DATA] 11:35 AM: Great news! Y…" at bounding box center [209, 161] width 111 height 81
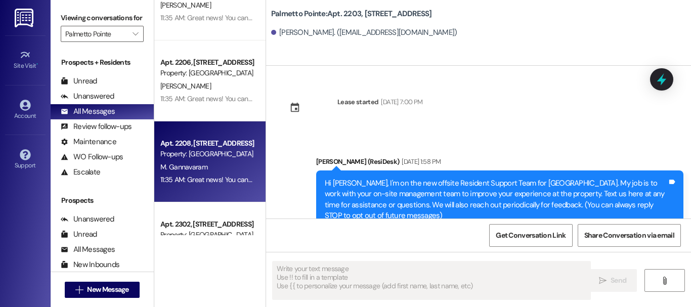
type textarea "Fetching suggested responses. Please feel free to read through the conversation…"
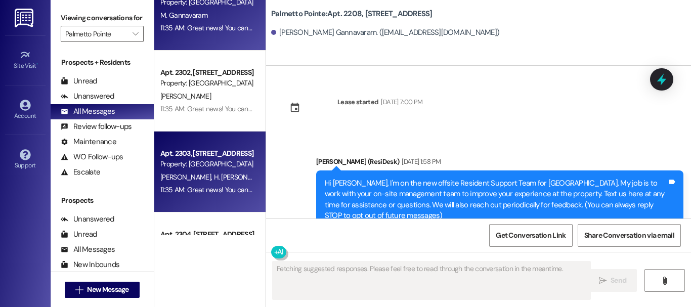
click at [178, 135] on div "Apt. 2303, 4835 USAA Blvd Property: Palmetto Pointe S. Hameed H. Mohamed Ishack…" at bounding box center [209, 172] width 111 height 81
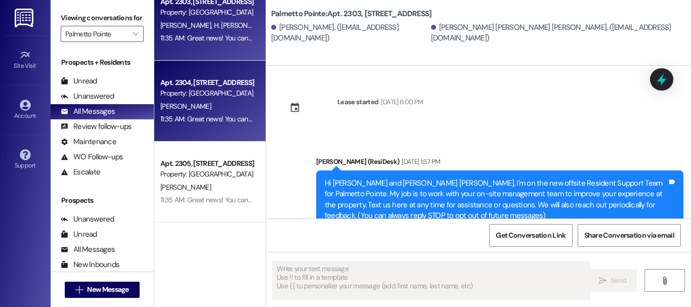
click at [177, 136] on div "Apt. 2304, 4835 USAA Blvd Property: Palmetto Pointe A. Carrizales 11:35 AM: Gre…" at bounding box center [209, 101] width 111 height 81
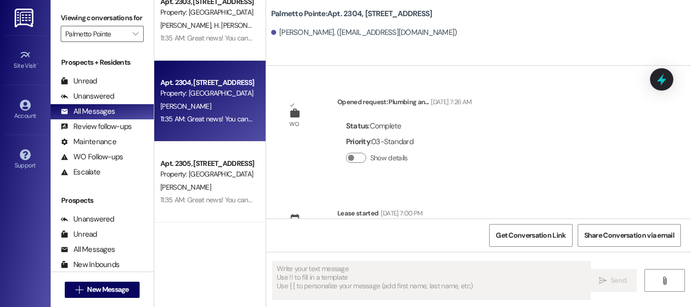
click at [185, 165] on div "Apt. 2305, [STREET_ADDRESS]" at bounding box center [207, 163] width 94 height 11
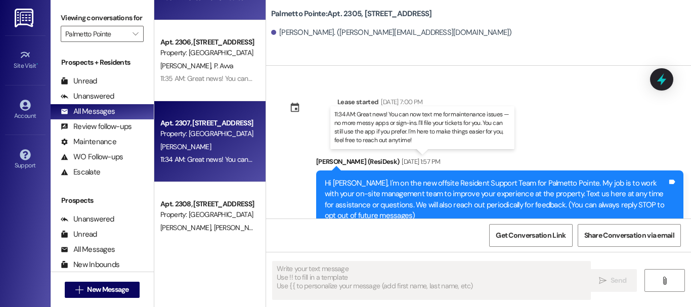
click at [188, 161] on div "11:34 AM: Great news! You can now text me for maintenance issues — no more mess…" at bounding box center [503, 159] width 687 height 9
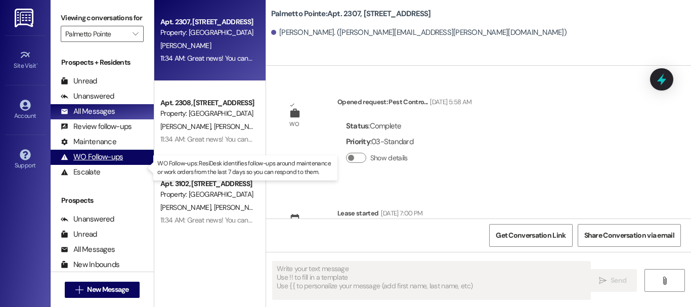
click at [103, 162] on div "WO Follow-ups" at bounding box center [92, 157] width 62 height 11
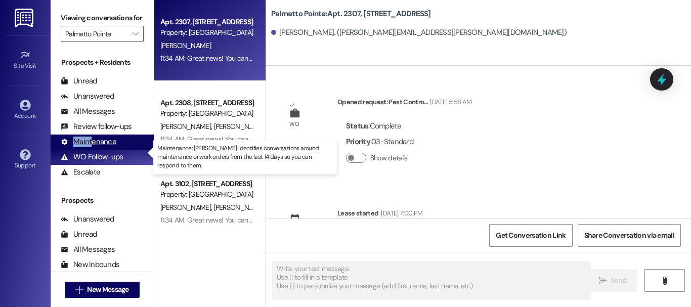
click at [92, 148] on div "Maintenance (undefined)" at bounding box center [102, 142] width 103 height 15
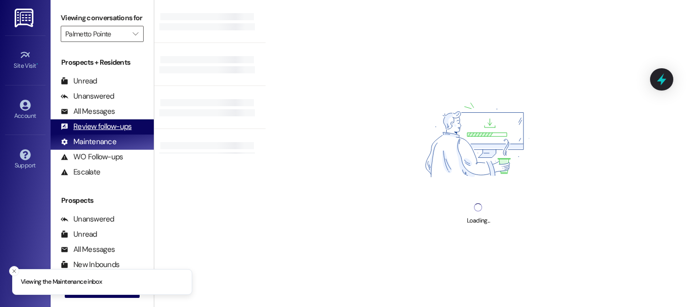
click at [94, 132] on div "Review follow-ups" at bounding box center [96, 126] width 71 height 11
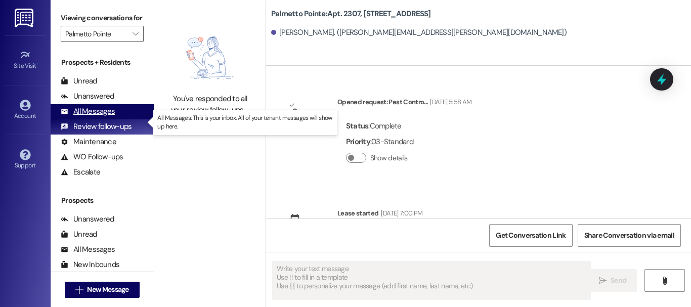
type textarea "Fetching suggested responses. Please feel free to read through the conversation…"
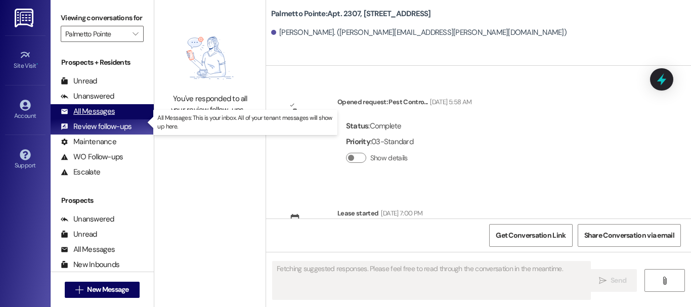
click at [97, 117] on div "All Messages" at bounding box center [88, 111] width 54 height 11
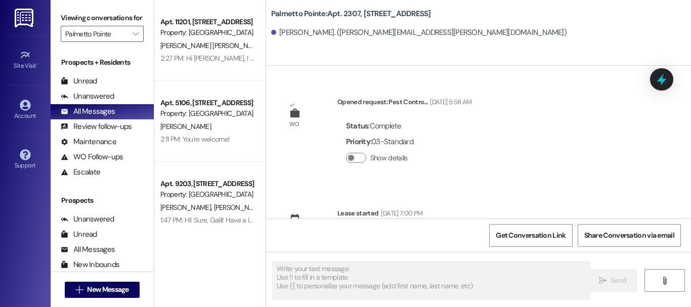
click at [586, 11] on div "Palmetto Pointe: Apt. 2307, 4835 USAA Blvd Elizabeth Puskas. (elizabeth.a.puska…" at bounding box center [481, 23] width 420 height 40
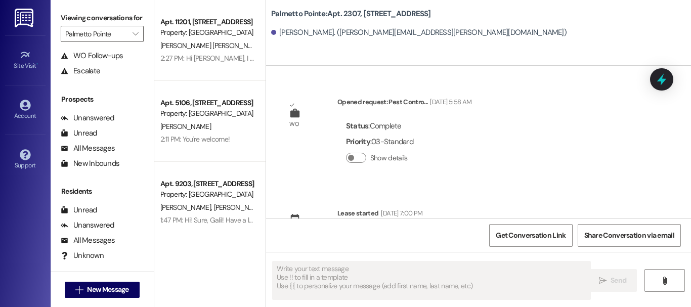
scroll to position [144, 0]
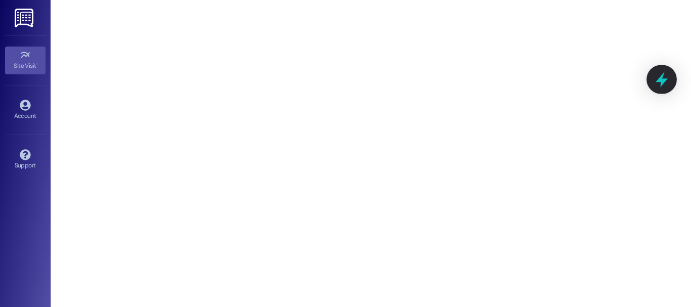
click at [652, 84] on div at bounding box center [662, 79] width 30 height 29
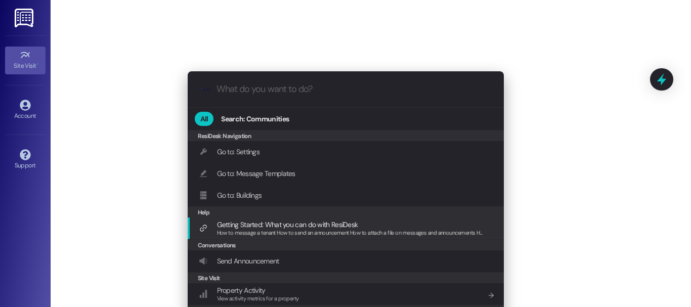
scroll to position [107, 0]
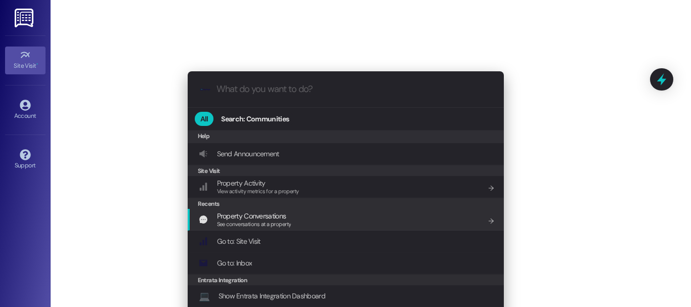
click at [316, 219] on div "Property Conversations See conversations at a property Add shortcut" at bounding box center [347, 219] width 296 height 19
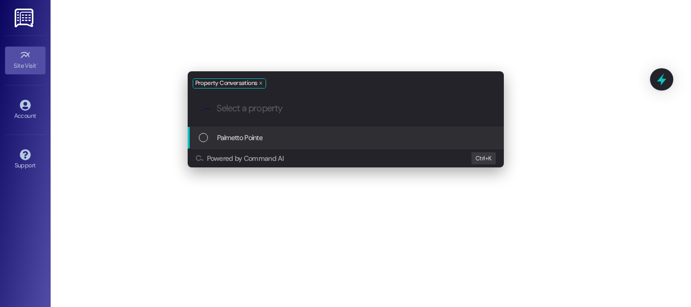
click at [251, 141] on span "Palmetto Pointe" at bounding box center [240, 137] width 46 height 11
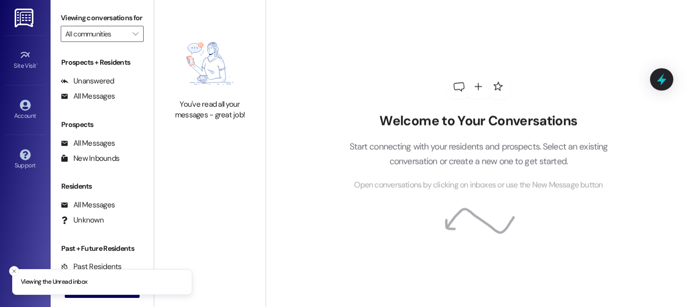
type input "Palmetto Pointe"
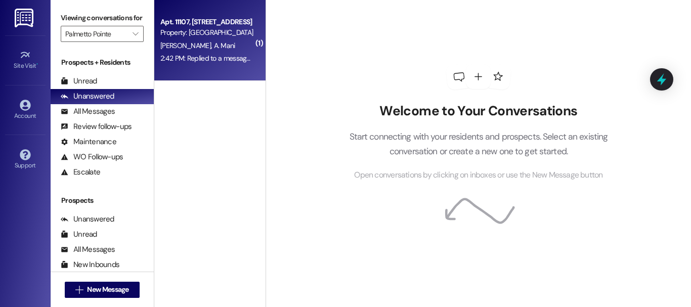
click at [182, 61] on div "2:42 PM: Replied to a message:Y 2:42 PM: Replied to a message:Y" at bounding box center [207, 58] width 95 height 9
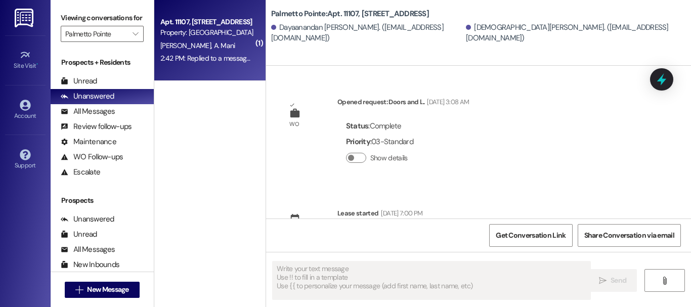
type textarea "Fetching suggested responses. Please feel free to read through the conversation…"
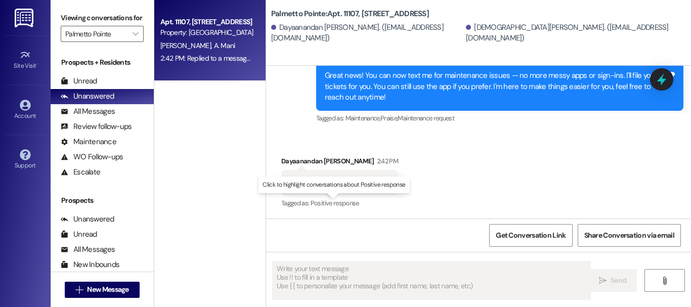
scroll to position [434, 0]
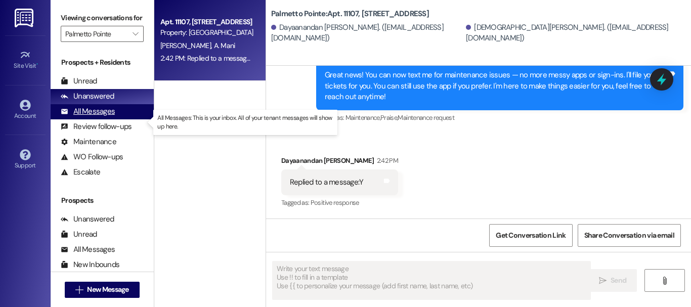
click at [92, 117] on div "All Messages" at bounding box center [88, 111] width 54 height 11
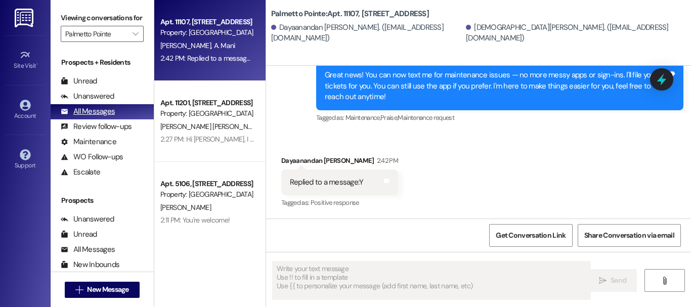
drag, startPoint x: 691, startPoint y: 42, endPoint x: 110, endPoint y: 127, distance: 587.0
click at [110, 117] on div "All Messages" at bounding box center [88, 111] width 54 height 11
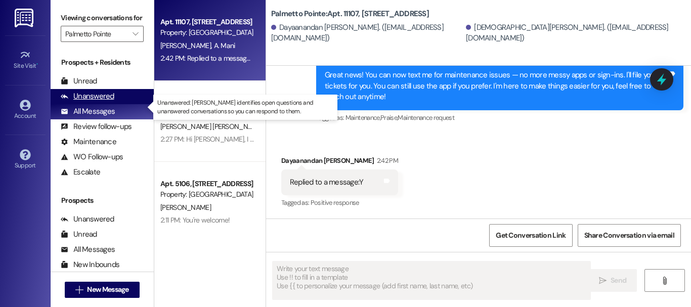
click at [120, 104] on div "Unanswered (0)" at bounding box center [102, 96] width 103 height 15
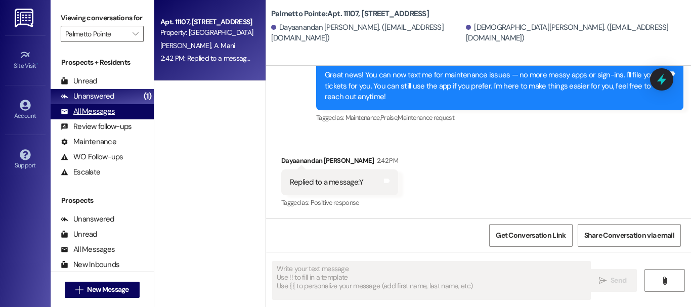
click at [102, 117] on div "All Messages" at bounding box center [88, 111] width 54 height 11
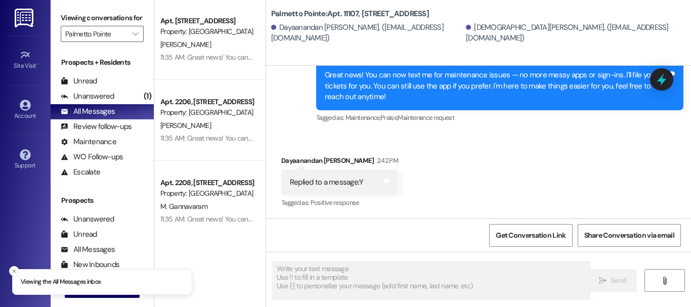
drag, startPoint x: 199, startPoint y: 90, endPoint x: 195, endPoint y: 273, distance: 183.2
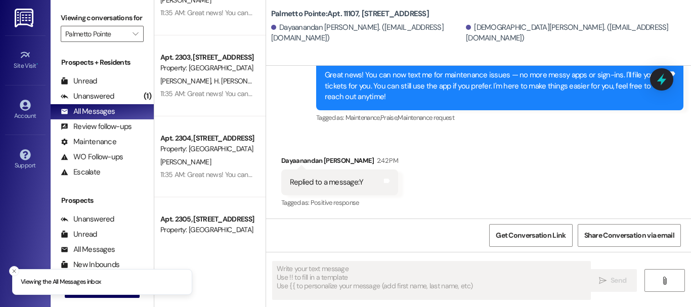
click at [208, 142] on div "Apt. 2304, [STREET_ADDRESS]" at bounding box center [207, 138] width 94 height 11
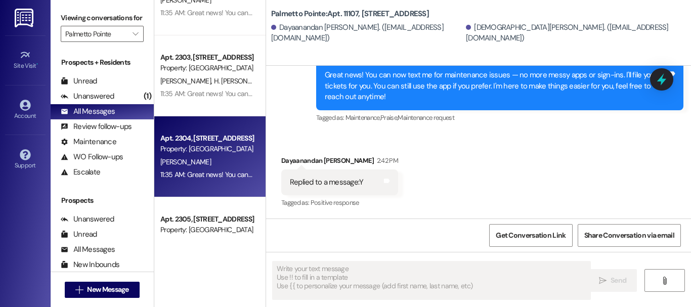
type textarea "Fetching suggested responses. Please feel free to read through the conversation…"
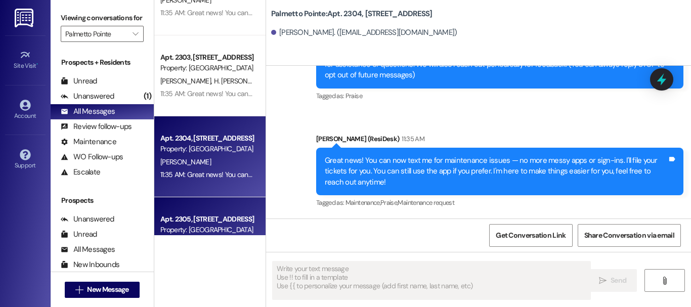
click at [212, 210] on div "Apt. [GEOGRAPHIC_DATA][STREET_ADDRESS] Property: [GEOGRAPHIC_DATA] [PERSON_NAME…" at bounding box center [209, 237] width 111 height 81
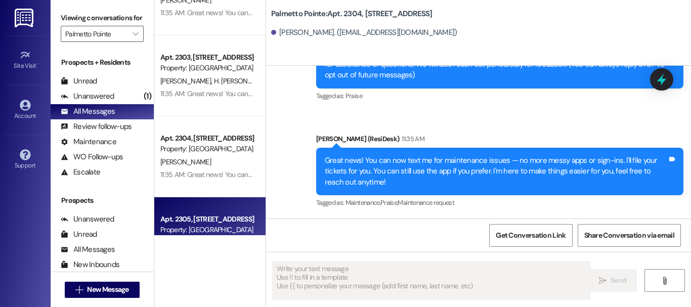
type textarea "Fetching suggested responses. Please feel free to read through the conversation…"
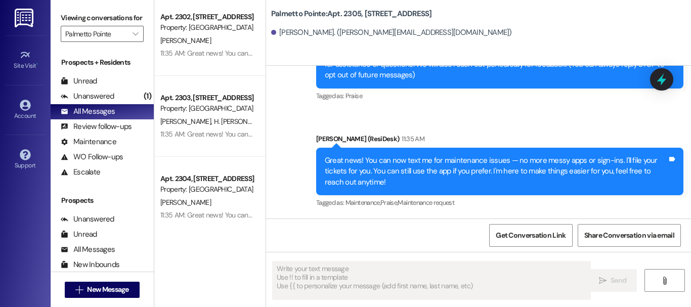
scroll to position [3304, 0]
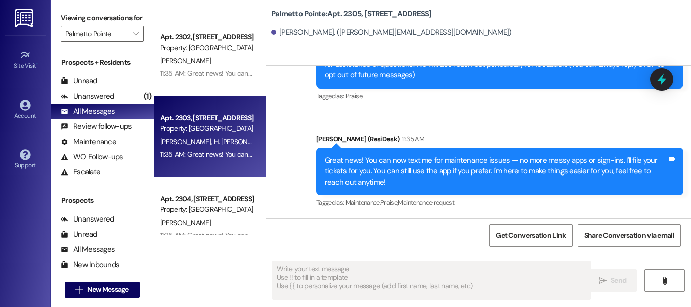
click at [208, 132] on div "Property: [GEOGRAPHIC_DATA]" at bounding box center [207, 128] width 94 height 11
type textarea "Fetching suggested responses. Please feel free to read through the conversation…"
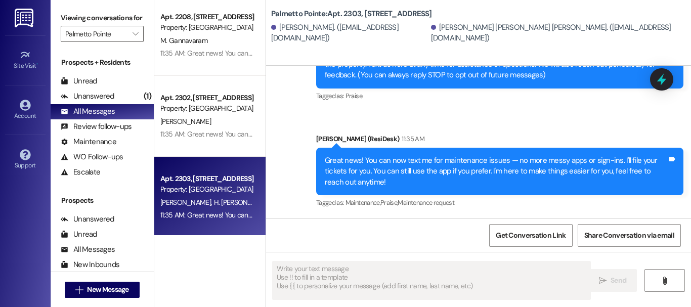
click at [208, 132] on div "11:35 AM: Great news! You can now text me for maintenance issues — no more mess…" at bounding box center [503, 134] width 687 height 9
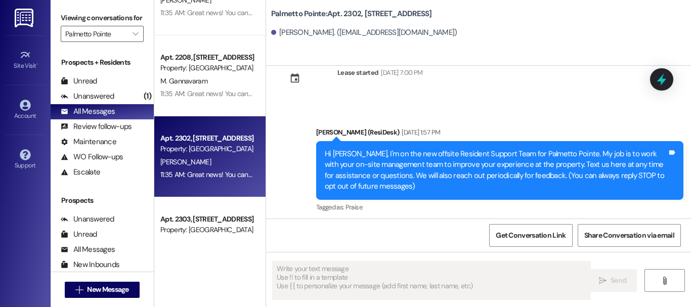
scroll to position [3182, 0]
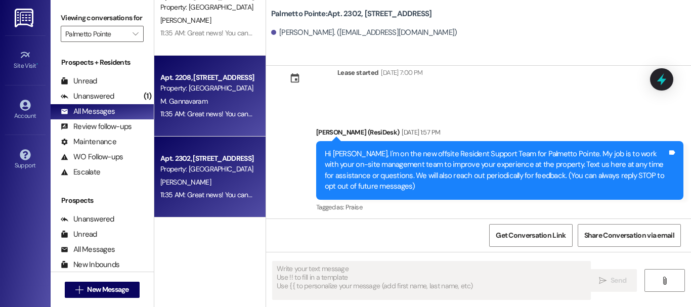
click at [209, 127] on div "Apt. 2208, [STREET_ADDRESS] Property: [GEOGRAPHIC_DATA] 11:35 AM: Great news! Y…" at bounding box center [209, 96] width 111 height 81
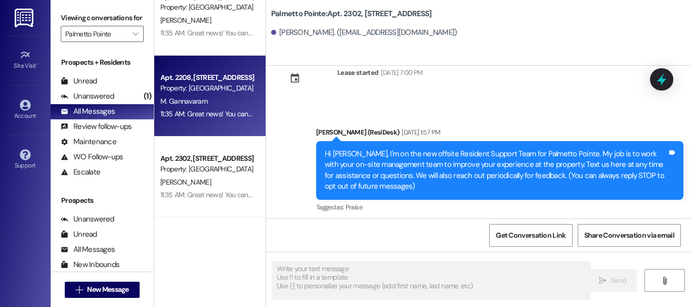
type textarea "Fetching suggested responses. Please feel free to read through the conversation…"
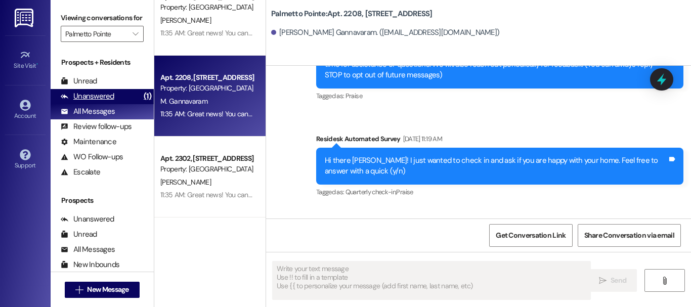
click at [117, 103] on div "Unanswered (1)" at bounding box center [102, 96] width 103 height 15
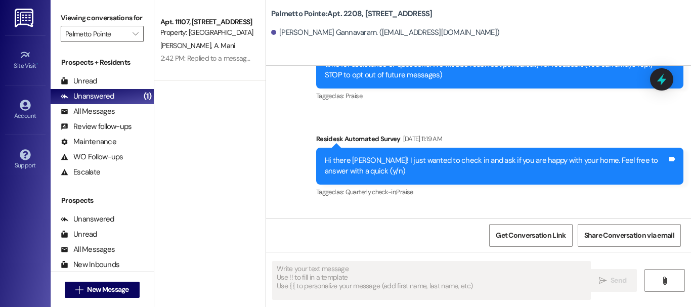
scroll to position [39, 0]
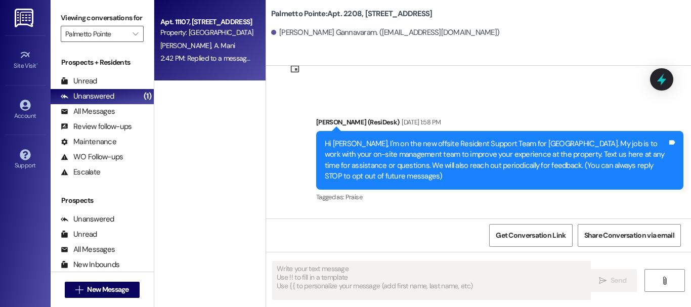
click at [231, 50] on span "A. Mani" at bounding box center [223, 45] width 21 height 9
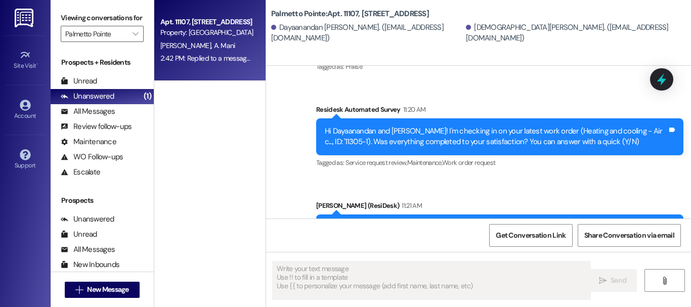
scroll to position [130, 0]
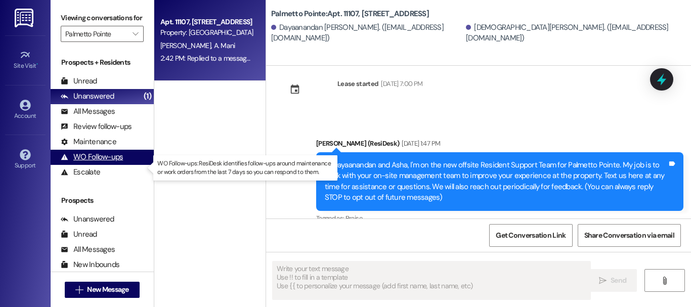
click at [115, 162] on div "WO Follow-ups" at bounding box center [92, 157] width 62 height 11
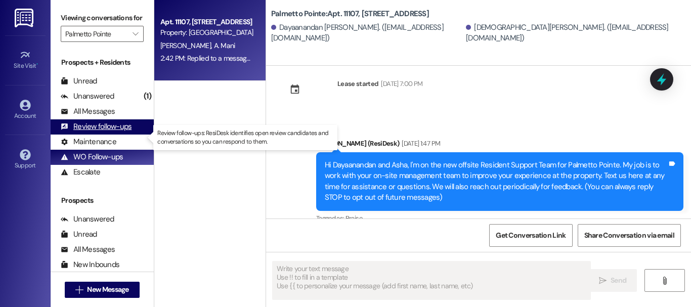
click at [99, 132] on div "Review follow-ups" at bounding box center [96, 126] width 71 height 11
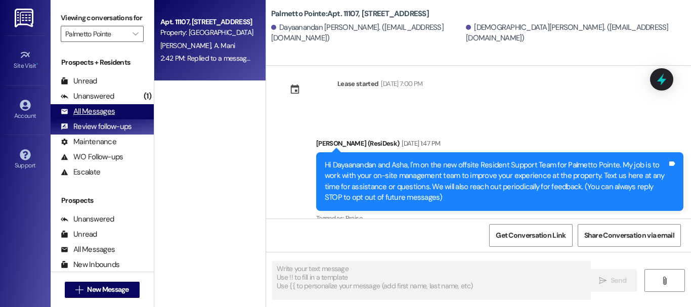
click at [103, 117] on div "All Messages" at bounding box center [88, 111] width 54 height 11
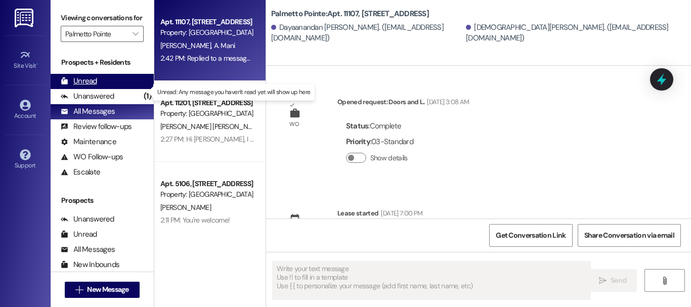
type textarea "Fetching suggested responses. Please feel free to read through the conversation…"
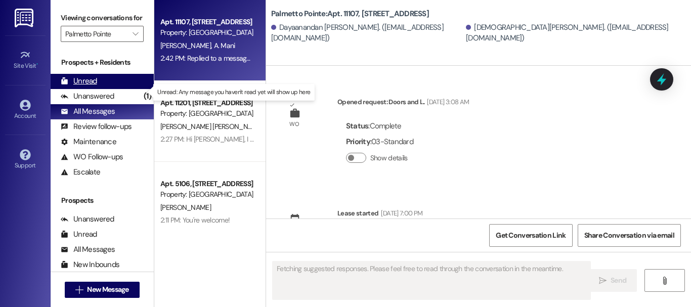
scroll to position [433, 0]
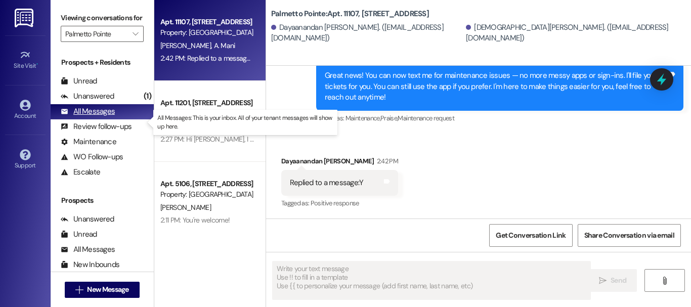
click at [112, 117] on div "All Messages" at bounding box center [88, 111] width 54 height 11
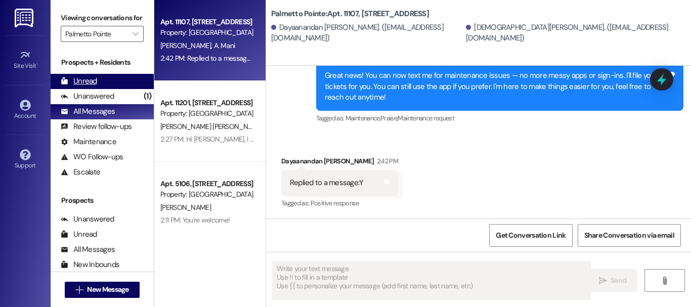
click at [90, 87] on div "Unread" at bounding box center [79, 81] width 36 height 11
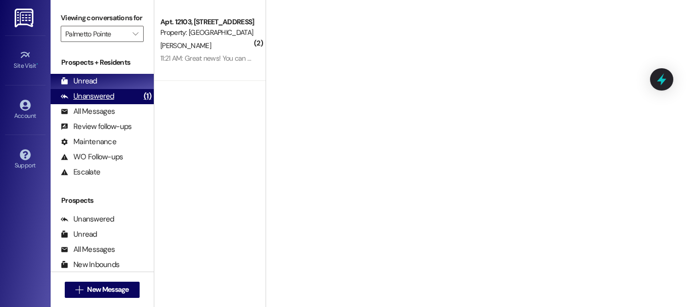
click at [103, 102] on div "Unanswered" at bounding box center [88, 96] width 54 height 11
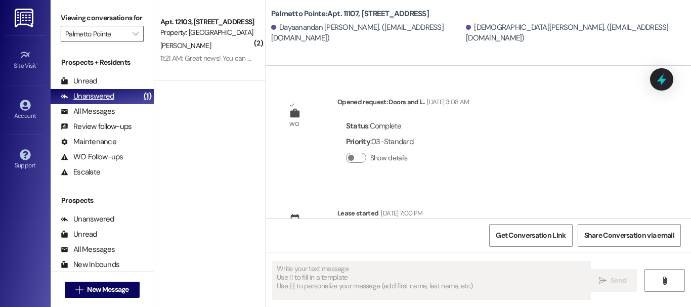
type textarea "Fetching suggested responses. Please feel free to read through the conversation…"
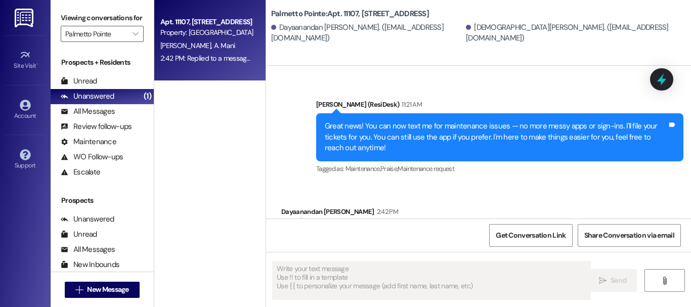
scroll to position [332, 0]
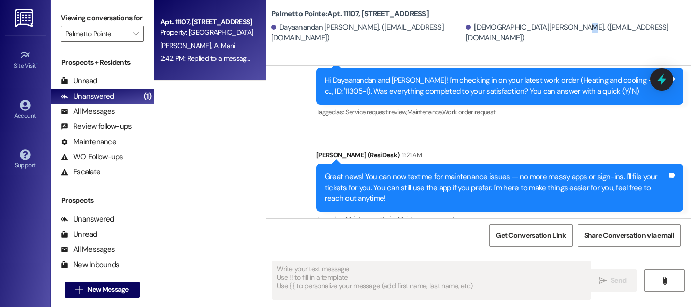
click at [571, 54] on div "Palmetto Pointe: Apt. 11107, [STREET_ADDRESS][GEOGRAPHIC_DATA][PERSON_NAME]. ([…" at bounding box center [478, 33] width 425 height 66
